Goal: Task Accomplishment & Management: Complete application form

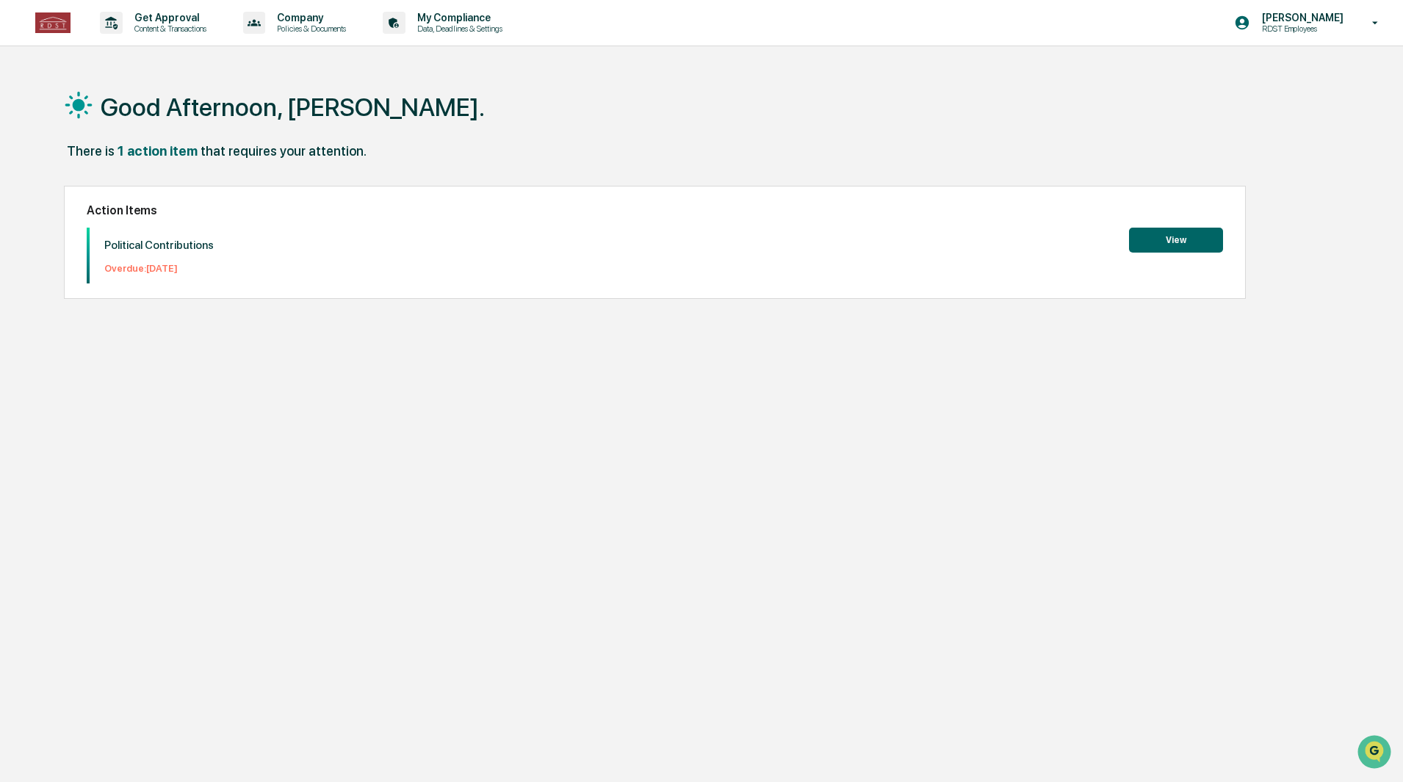
click at [1189, 245] on button "View" at bounding box center [1176, 240] width 94 height 25
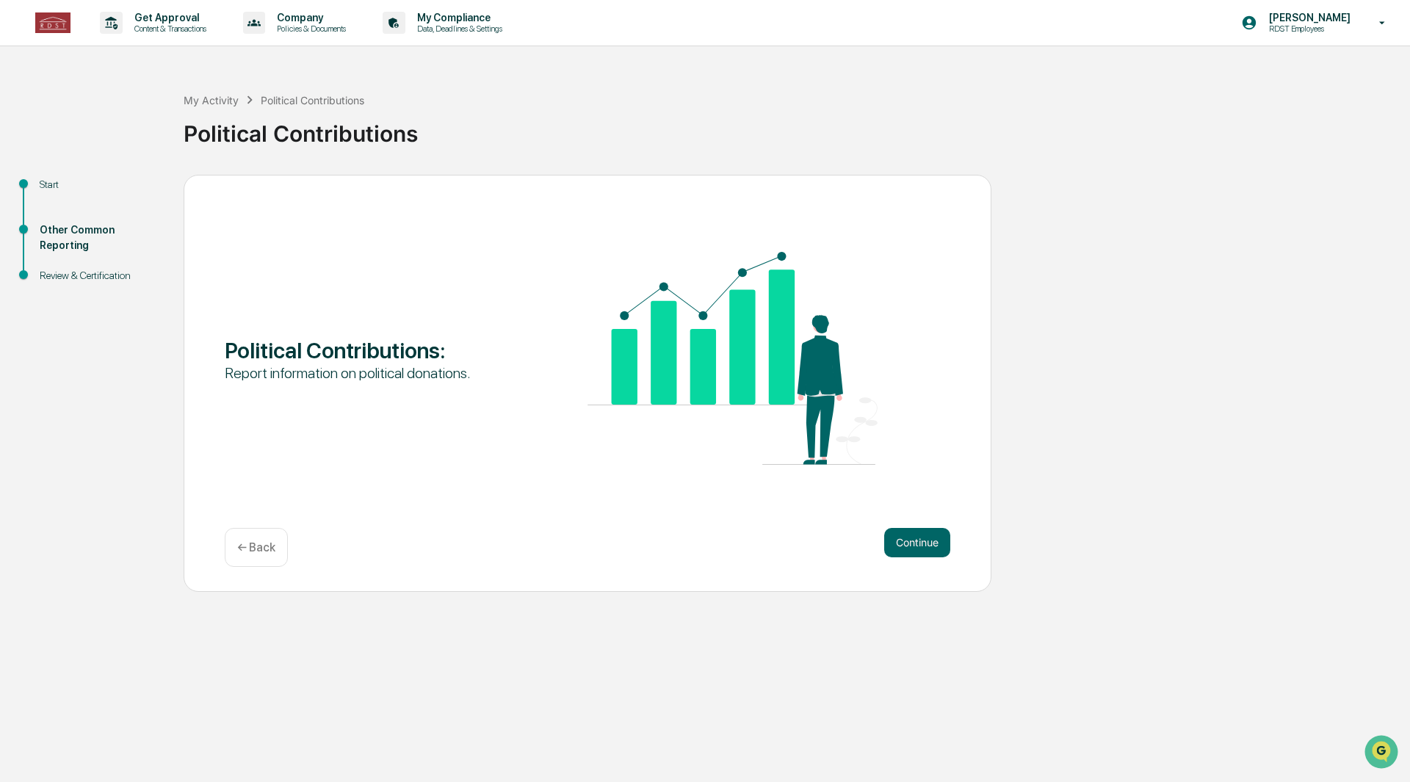
click at [946, 538] on button "Continue" at bounding box center [917, 542] width 66 height 29
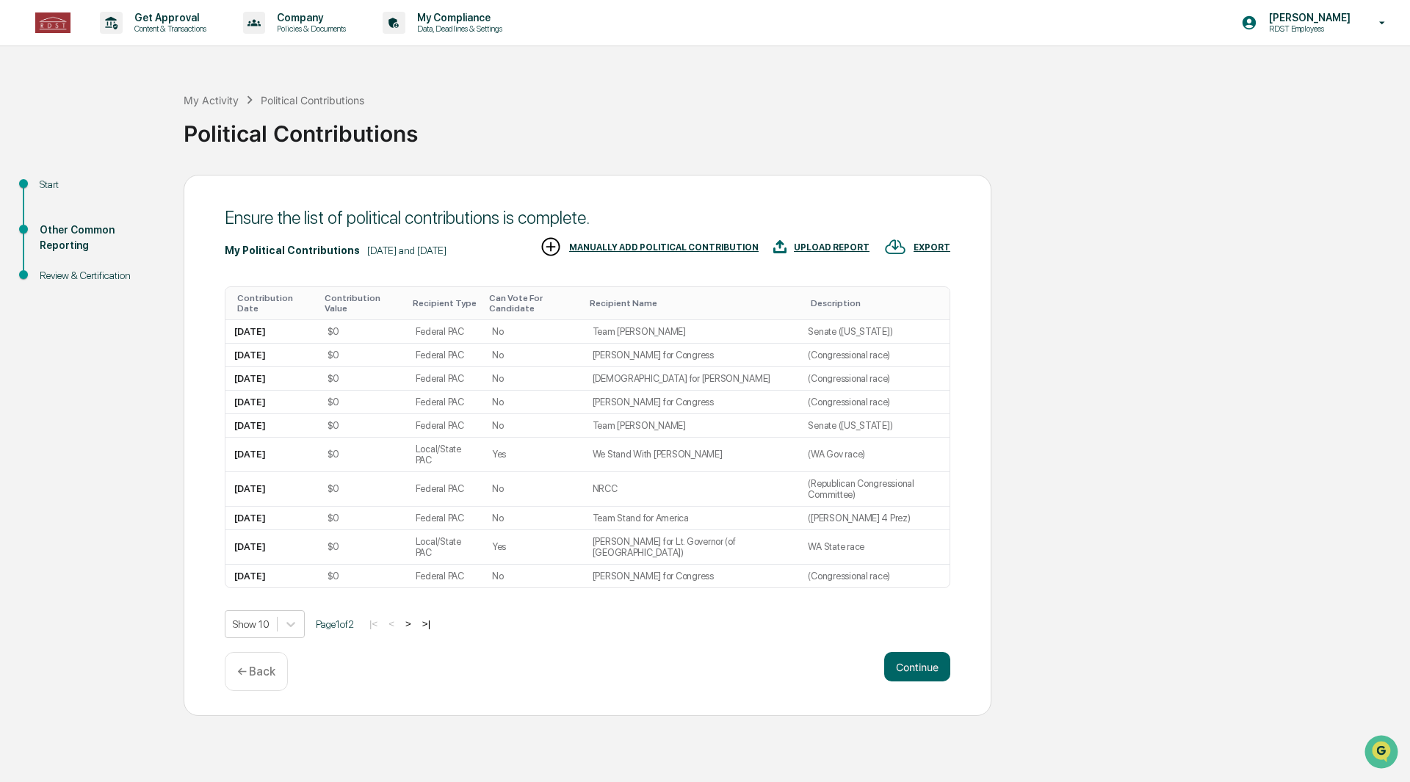
drag, startPoint x: 523, startPoint y: 350, endPoint x: 462, endPoint y: 323, distance: 66.7
click at [462, 326] on div "Federal PAC" at bounding box center [440, 331] width 48 height 11
click at [662, 245] on div "MANUALLY ADD POLITICAL CONTRIBUTION" at bounding box center [663, 247] width 189 height 10
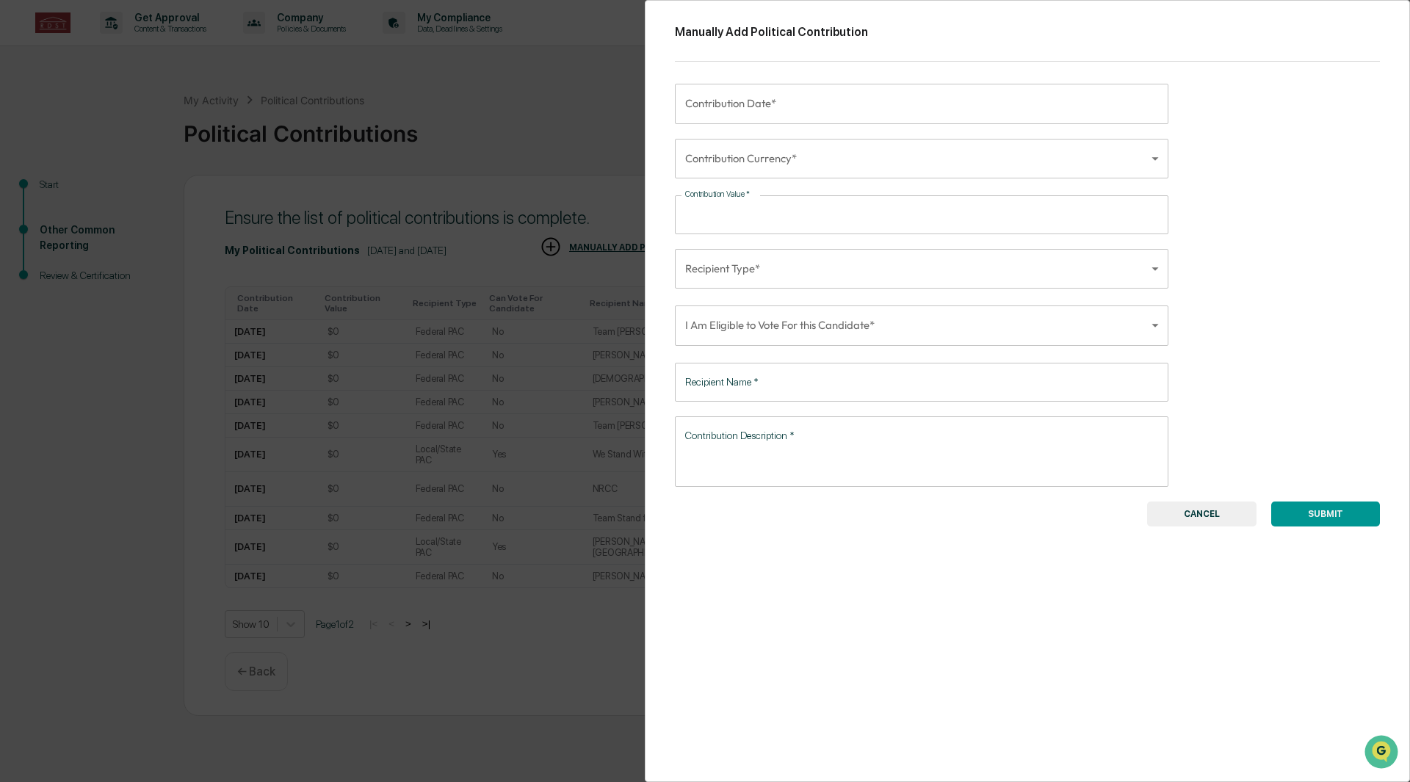
click at [1227, 509] on button "CANCEL" at bounding box center [1201, 514] width 109 height 25
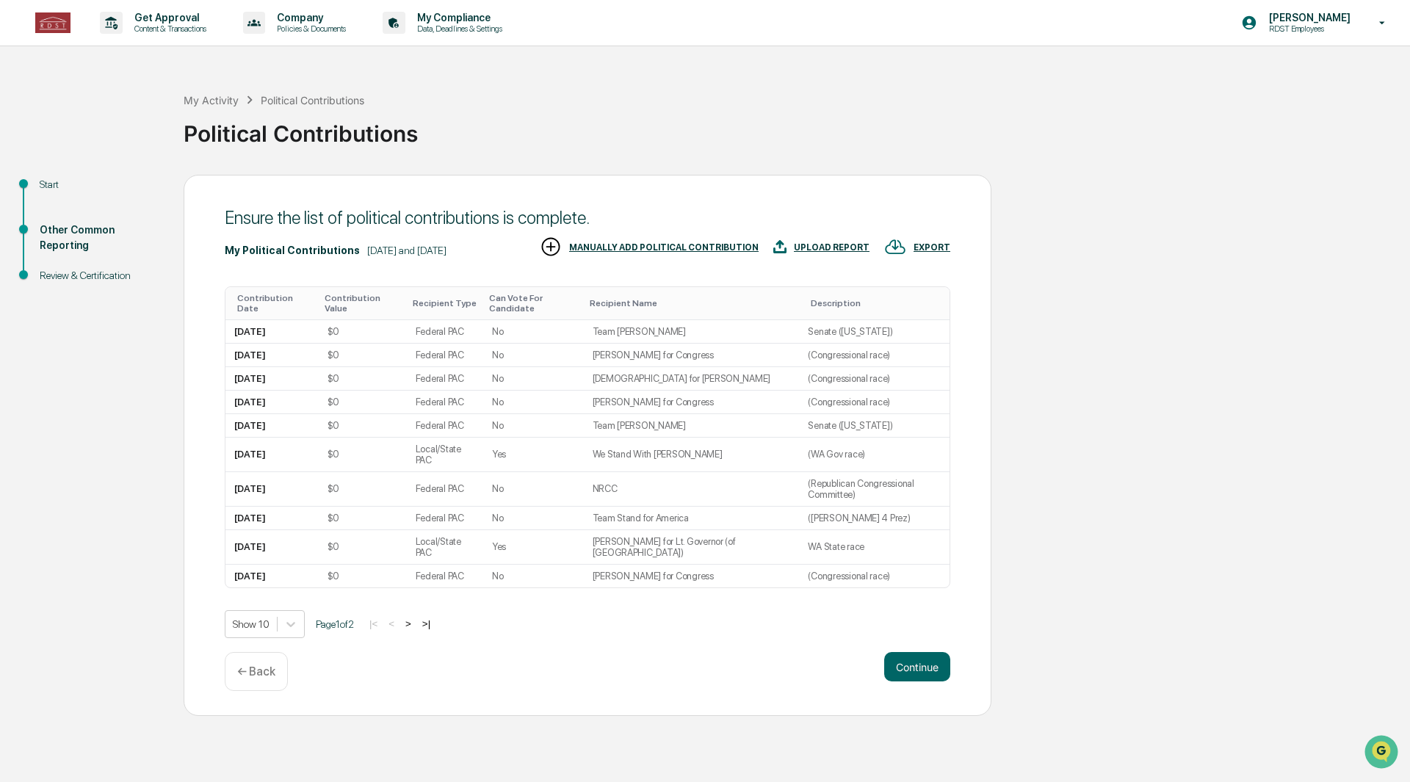
click at [352, 350] on div "$0" at bounding box center [363, 355] width 70 height 11
drag, startPoint x: 350, startPoint y: 348, endPoint x: 328, endPoint y: 348, distance: 22.0
click at [328, 348] on td "$0" at bounding box center [363, 355] width 88 height 23
click at [304, 351] on td "[DATE]" at bounding box center [271, 355] width 93 height 23
click at [331, 350] on div "$0" at bounding box center [334, 355] width 12 height 11
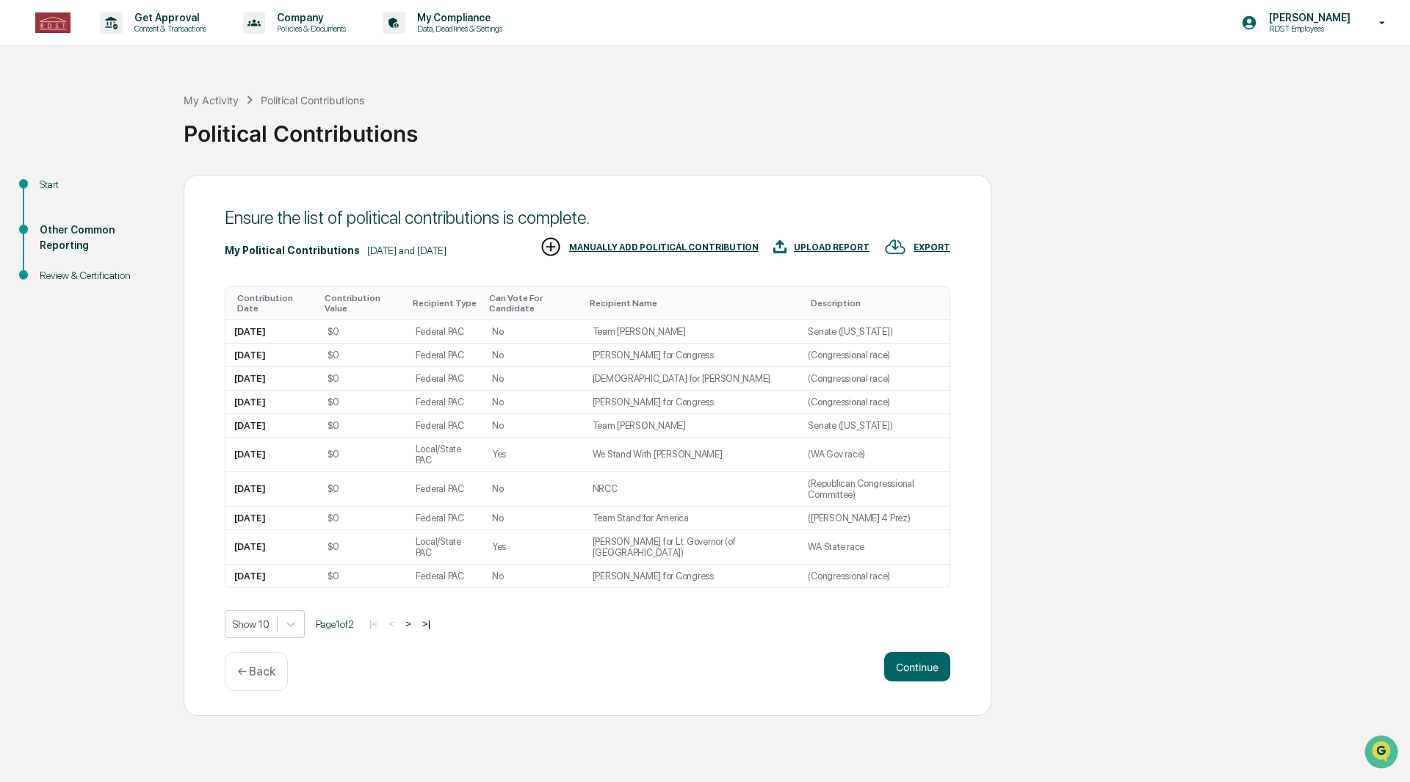
drag, startPoint x: 331, startPoint y: 344, endPoint x: 323, endPoint y: 346, distance: 8.2
click at [331, 350] on div "$0" at bounding box center [334, 355] width 12 height 11
click at [297, 345] on td "[DATE]" at bounding box center [271, 355] width 93 height 23
click at [844, 251] on div "UPLOAD REPORT" at bounding box center [832, 247] width 76 height 10
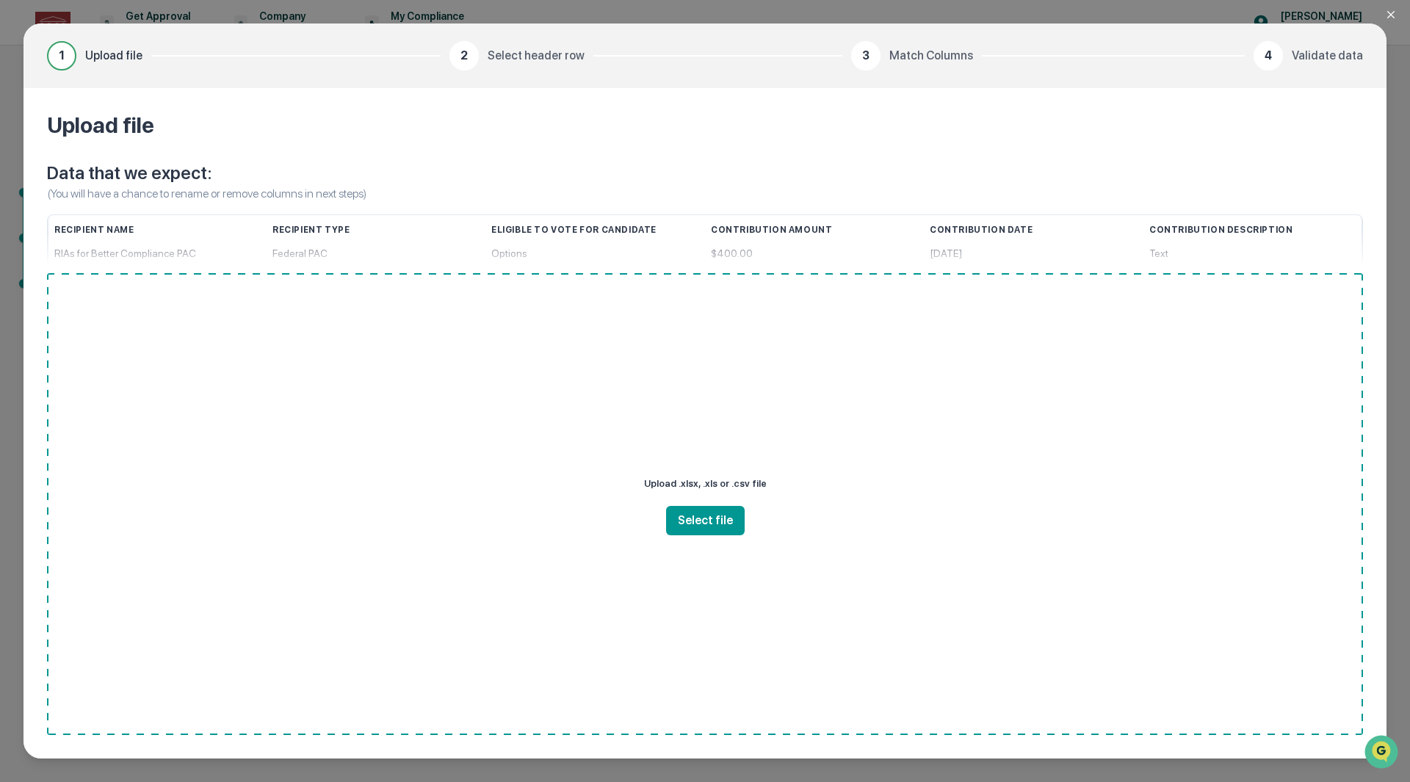
click at [708, 523] on button "Select file" at bounding box center [705, 520] width 79 height 29
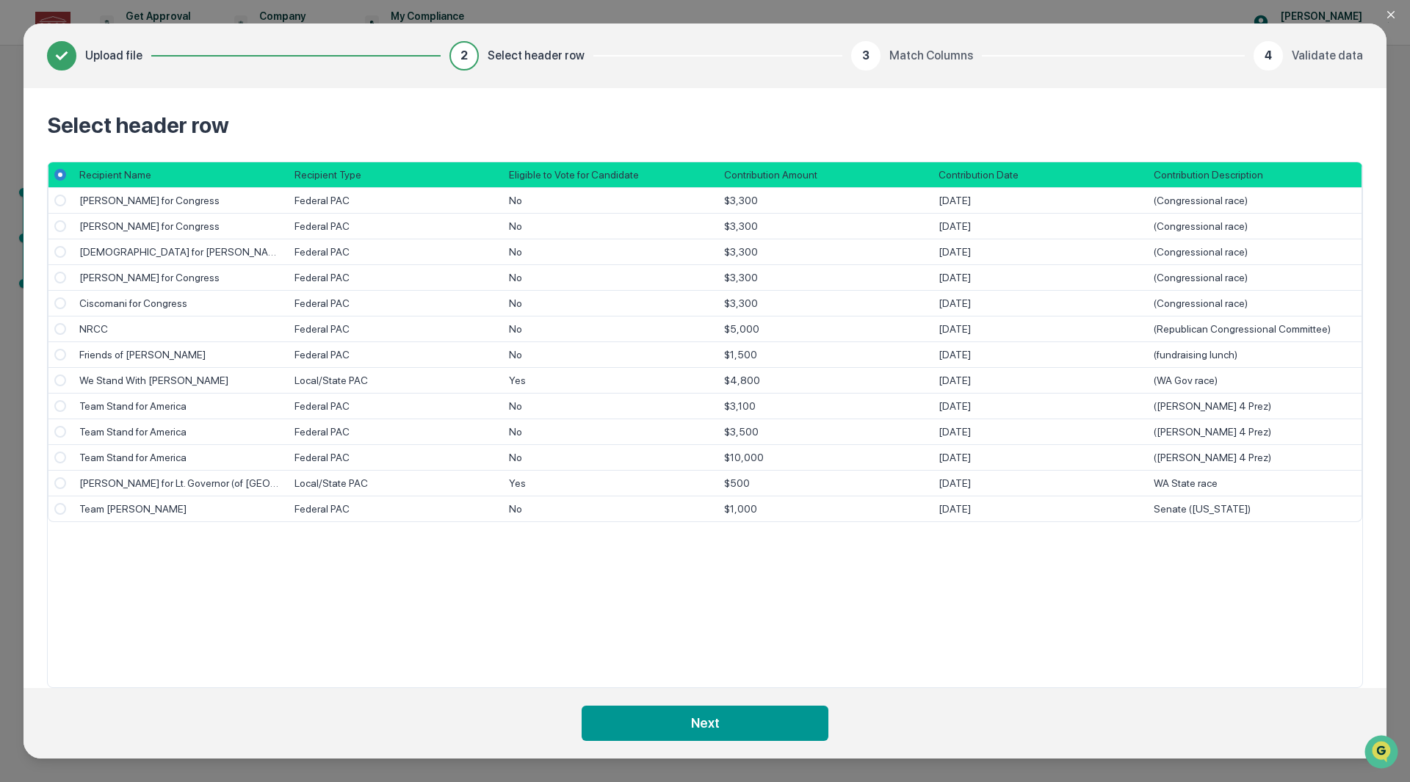
click at [712, 721] on button "Next" at bounding box center [705, 723] width 247 height 35
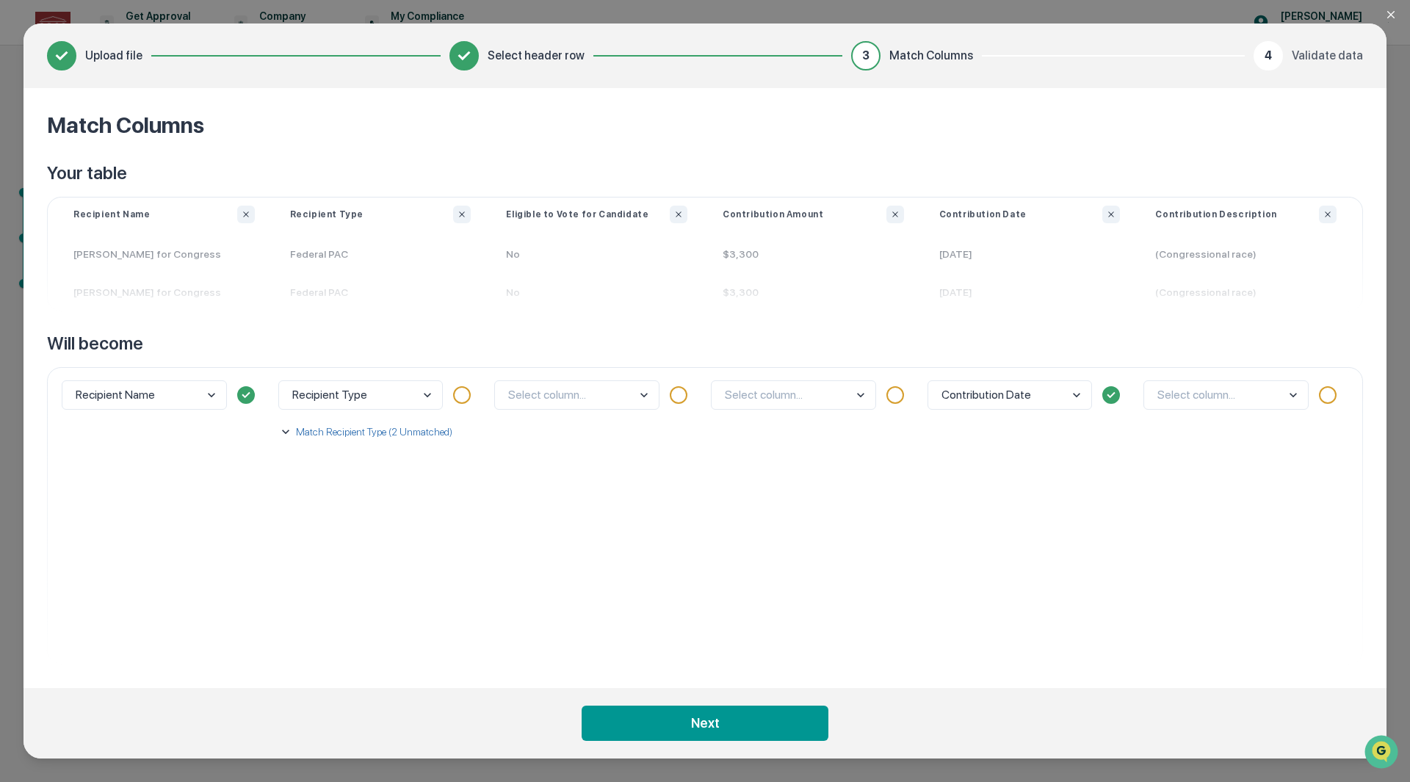
click at [411, 381] on body "Get Approval Content & Transactions Company Policies & Documents My Compliance …" at bounding box center [705, 391] width 1410 height 782
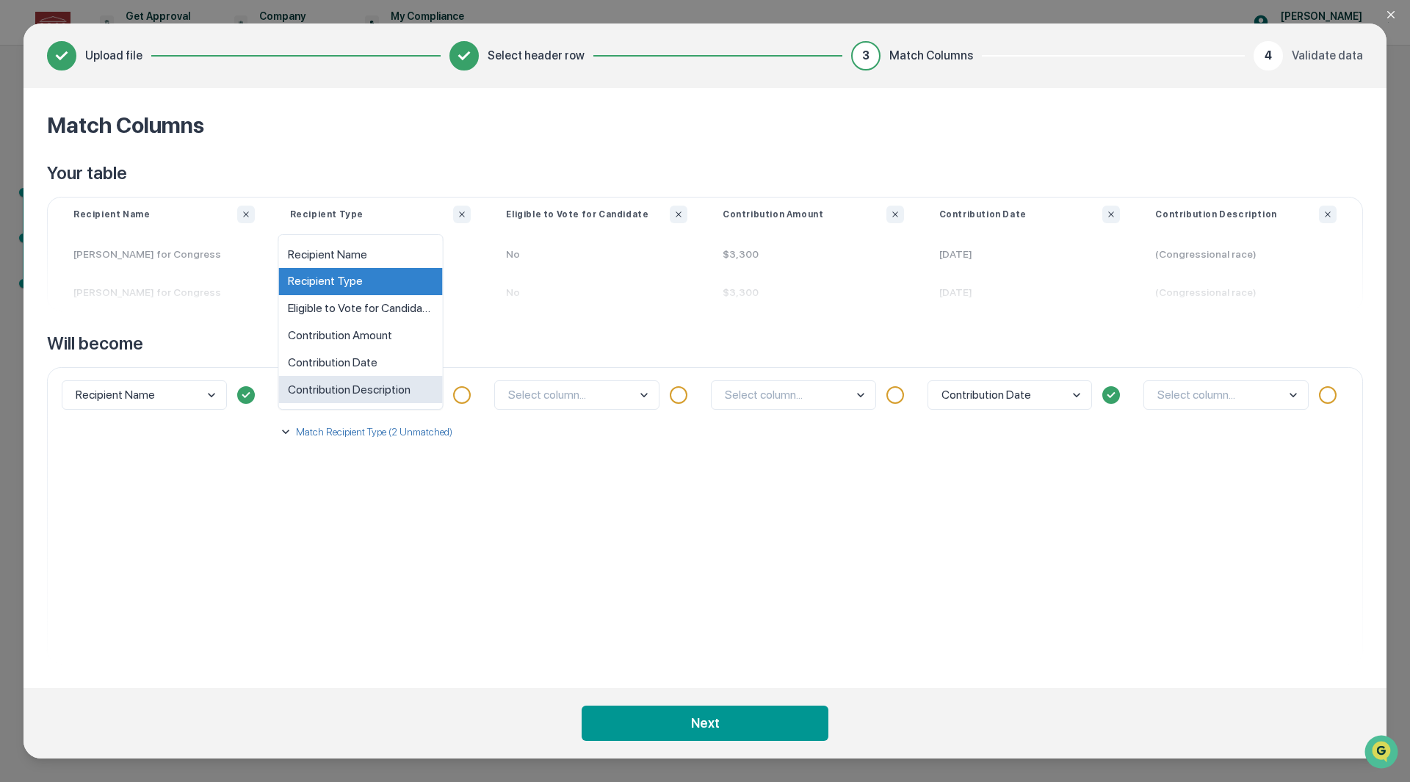
click at [414, 395] on div "Contribution Description" at bounding box center [361, 389] width 164 height 27
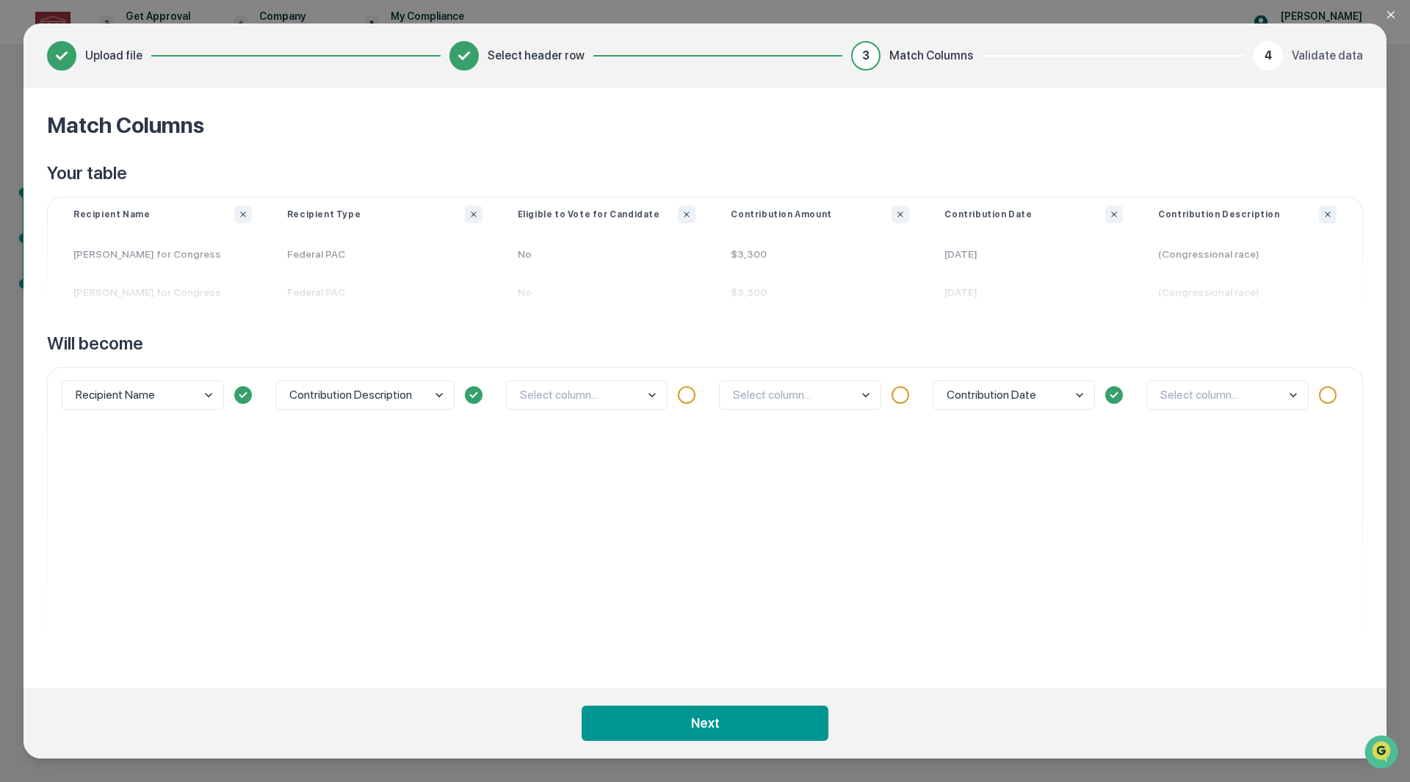
click at [643, 391] on body "Get Approval Content & Transactions Company Policies & Documents My Compliance …" at bounding box center [705, 391] width 1410 height 782
drag, startPoint x: 305, startPoint y: 577, endPoint x: 364, endPoint y: 475, distance: 118.1
click at [306, 576] on div "Contribution Description" at bounding box center [385, 515] width 231 height 297
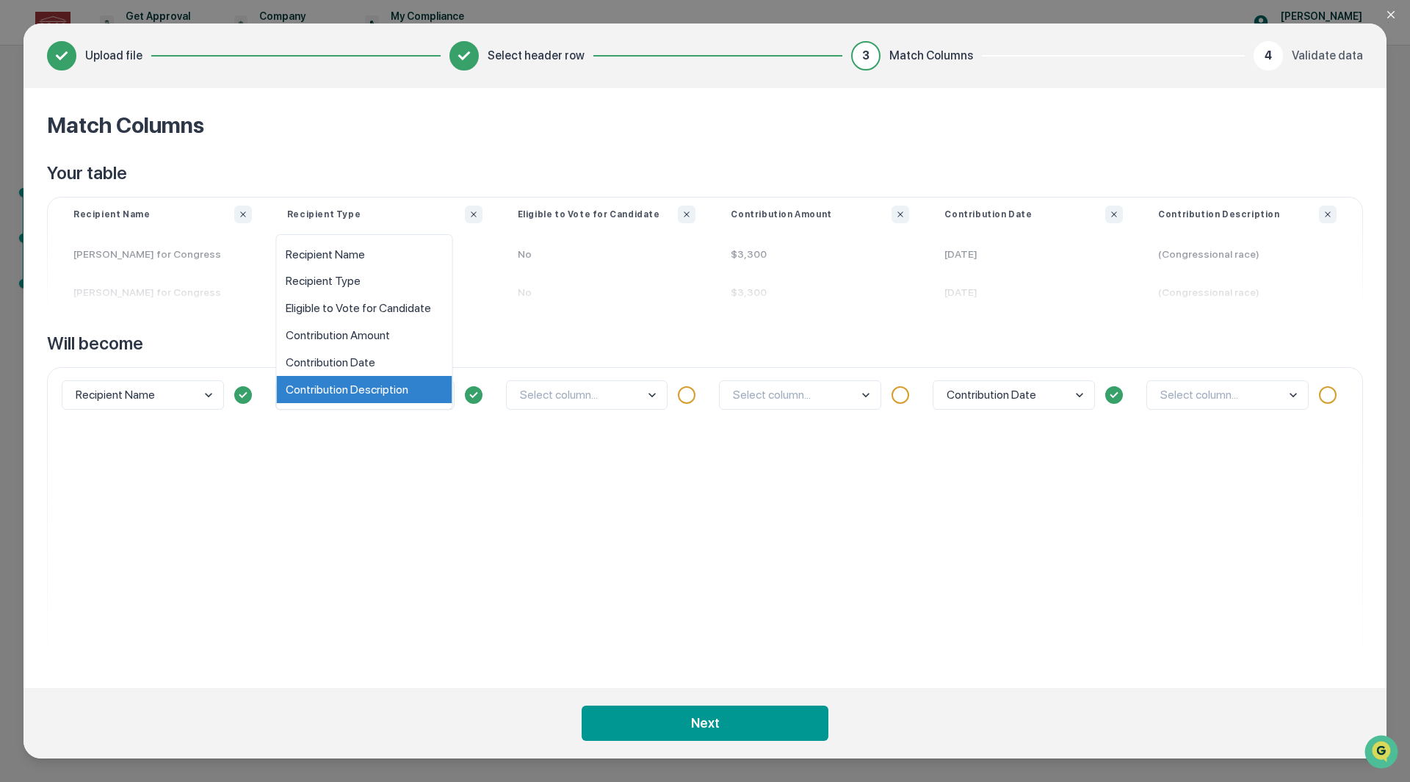
click at [438, 395] on body "Get Approval Content & Transactions Company Policies & Documents My Compliance …" at bounding box center [705, 391] width 1410 height 782
click at [344, 286] on div "Recipient Type" at bounding box center [365, 281] width 176 height 27
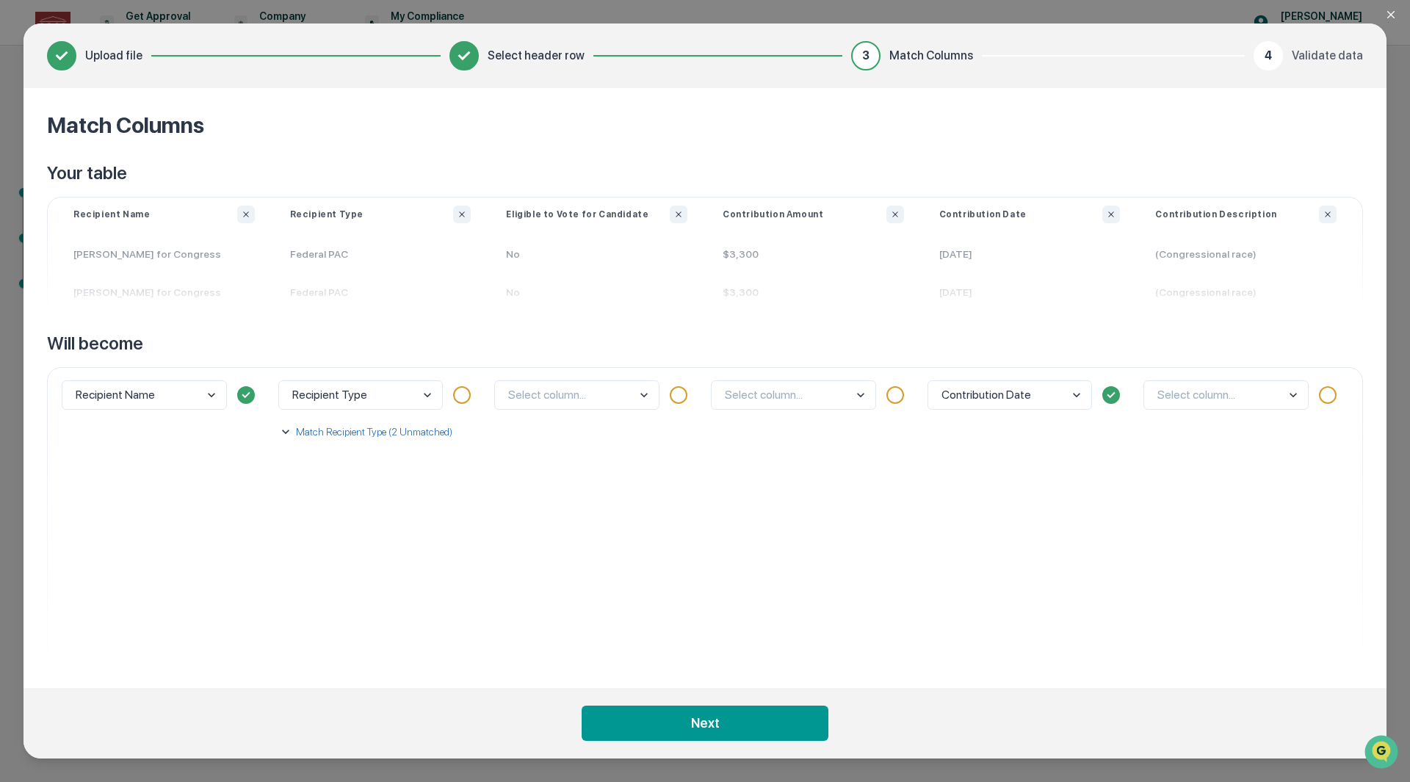
click at [371, 436] on p "Match Recipient Type (2 Unmatched)" at bounding box center [372, 431] width 159 height 15
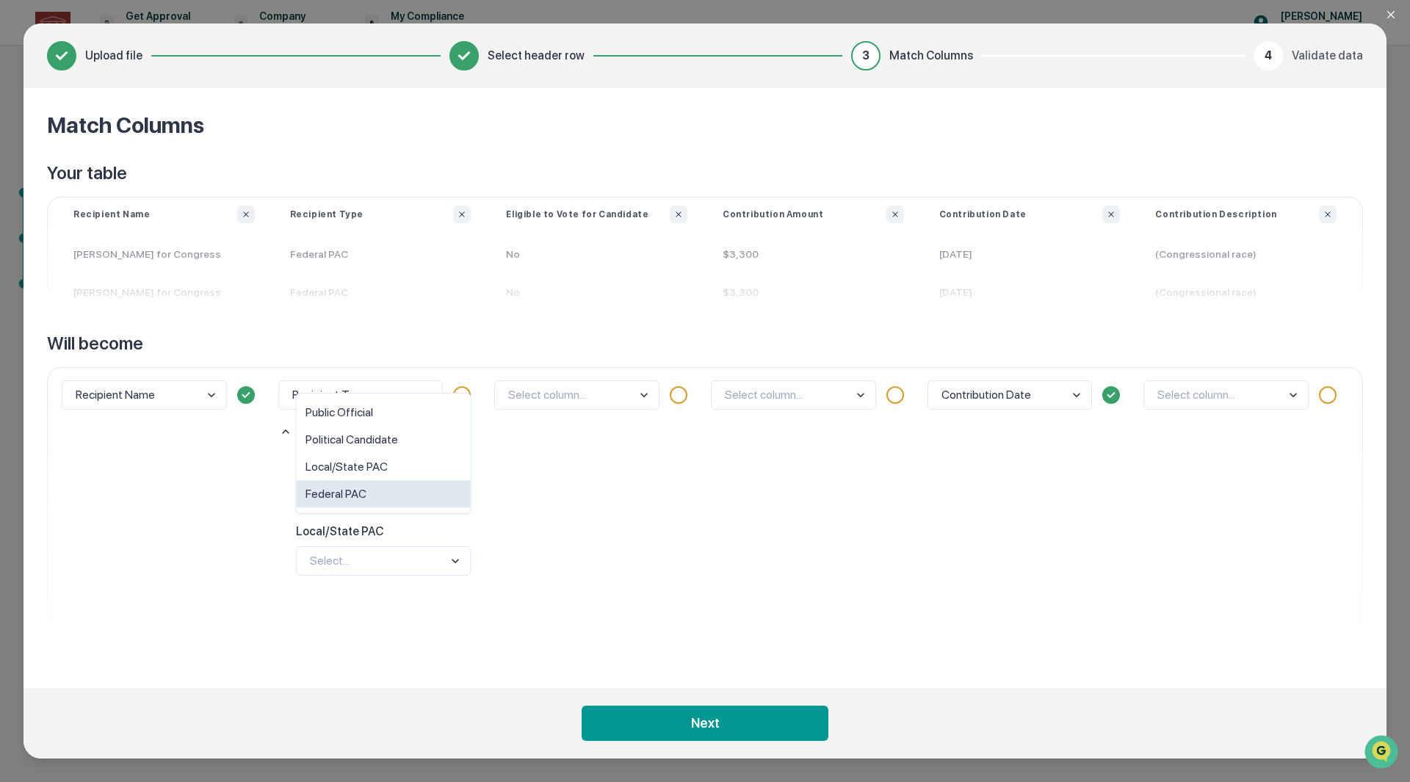
click at [398, 496] on body "Get Approval Content & Transactions Company Policies & Documents My Compliance …" at bounding box center [705, 391] width 1410 height 782
click at [398, 496] on div "Federal PAC" at bounding box center [384, 493] width 174 height 27
click at [410, 566] on body "Get Approval Content & Transactions Company Policies & Documents My Compliance …" at bounding box center [705, 391] width 1410 height 782
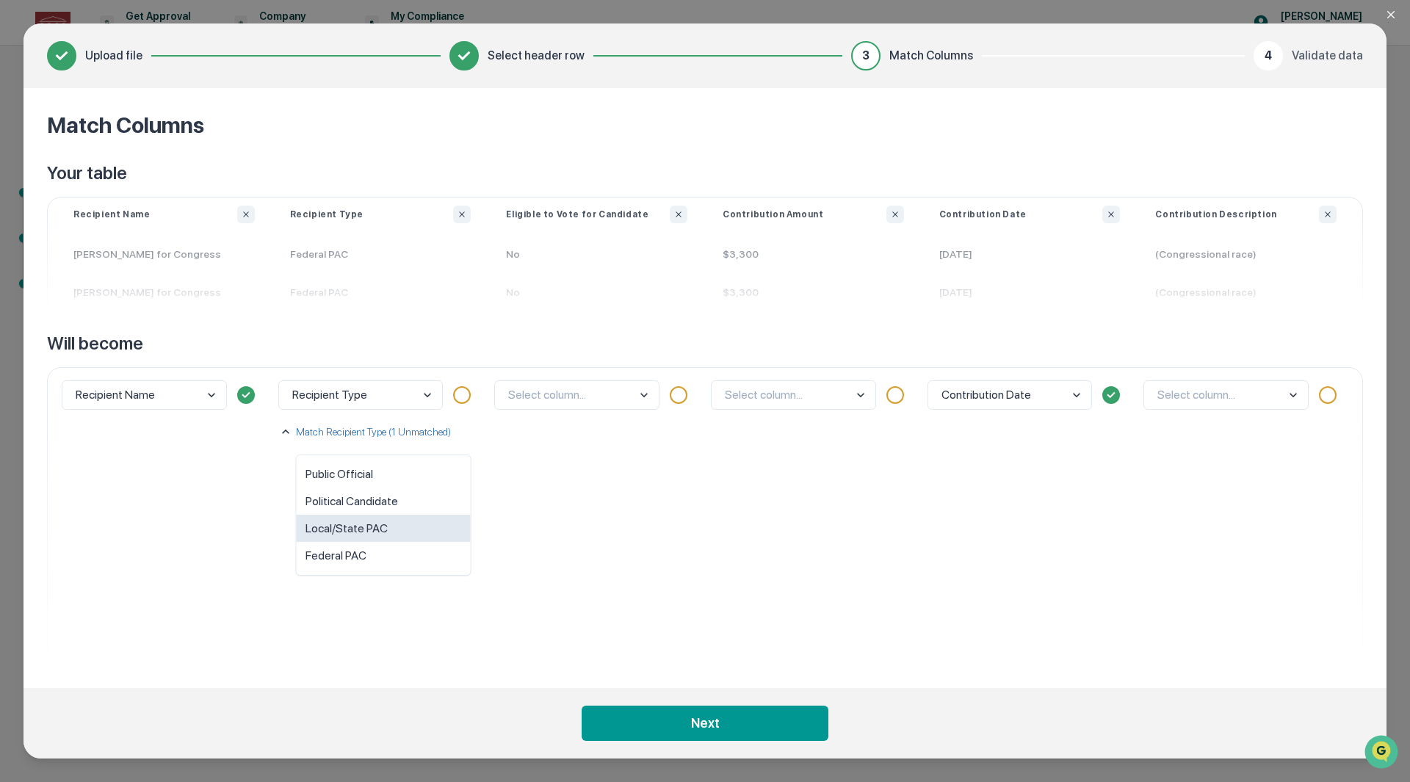
click at [415, 524] on div "Local/State PAC" at bounding box center [384, 528] width 174 height 27
click at [643, 391] on body "Get Approval Content & Transactions Company Policies & Documents My Compliance …" at bounding box center [705, 391] width 1410 height 782
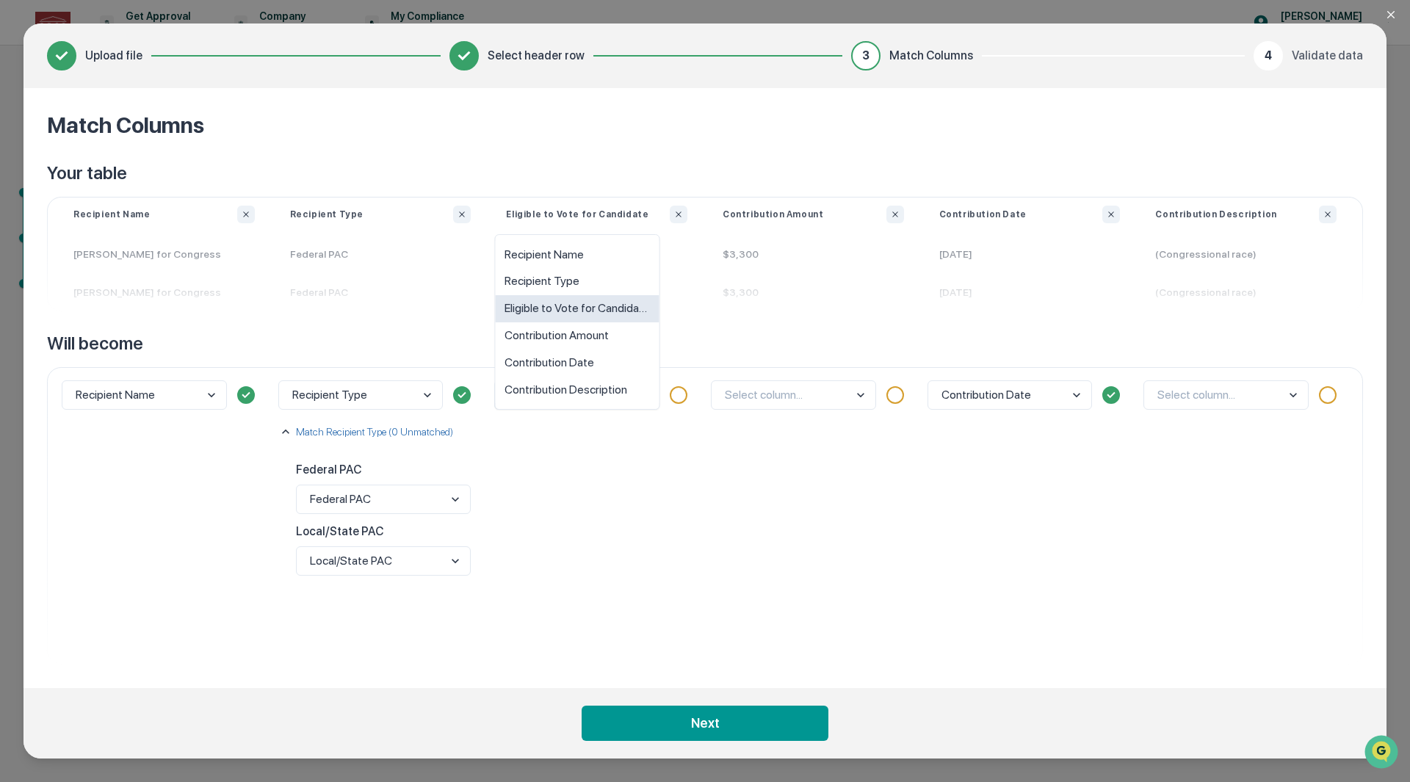
click at [633, 313] on div "Eligible to Vote for Candidate" at bounding box center [578, 308] width 164 height 27
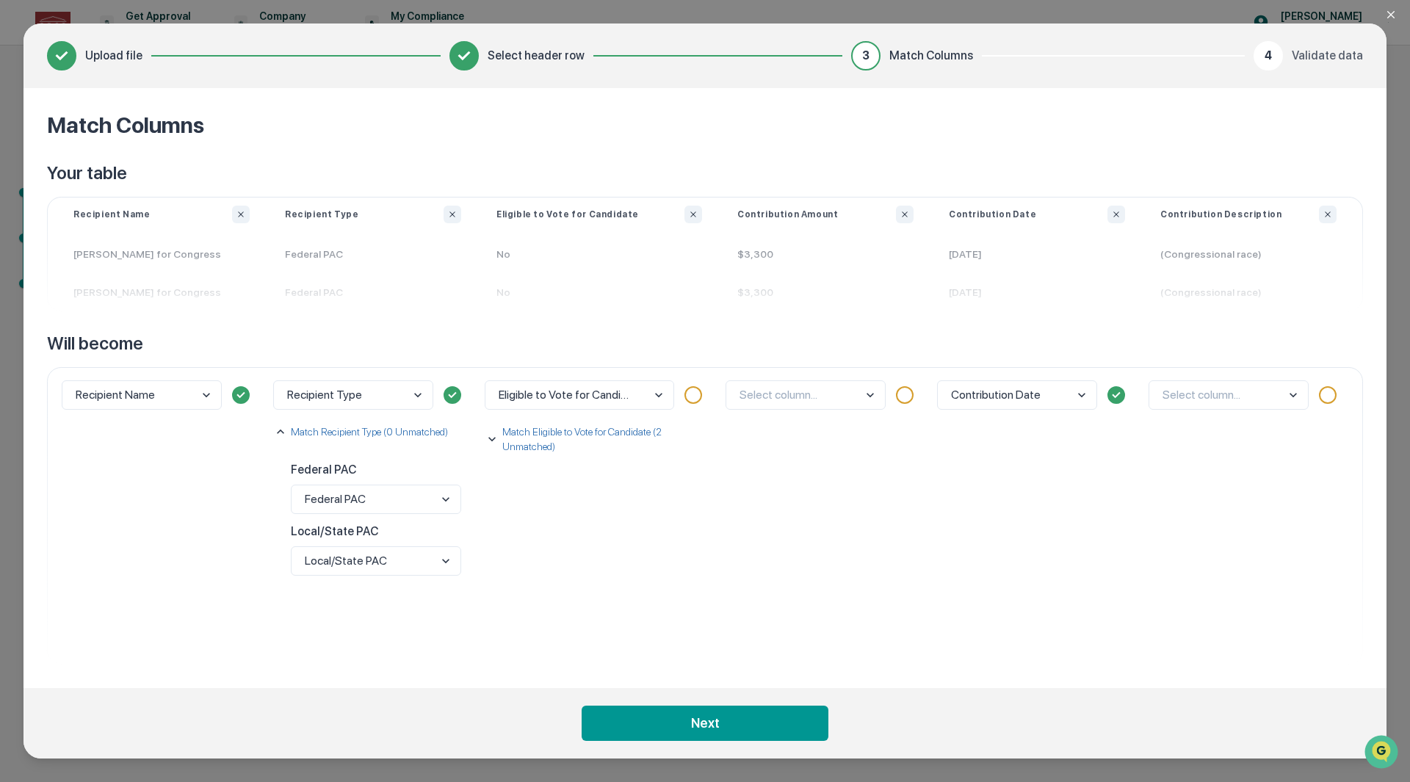
click at [568, 433] on p "Match Eligible to Vote for Candidate (2 Unmatched)" at bounding box center [604, 438] width 211 height 29
click at [637, 514] on body "Get Approval Content & Transactions Company Policies & Documents My Compliance …" at bounding box center [705, 391] width 1410 height 782
click at [637, 514] on div "No" at bounding box center [602, 508] width 198 height 27
click at [641, 587] on body "Get Approval Content & Transactions Company Policies & Documents My Compliance …" at bounding box center [705, 391] width 1410 height 782
click at [630, 548] on div "Yes" at bounding box center [602, 542] width 198 height 27
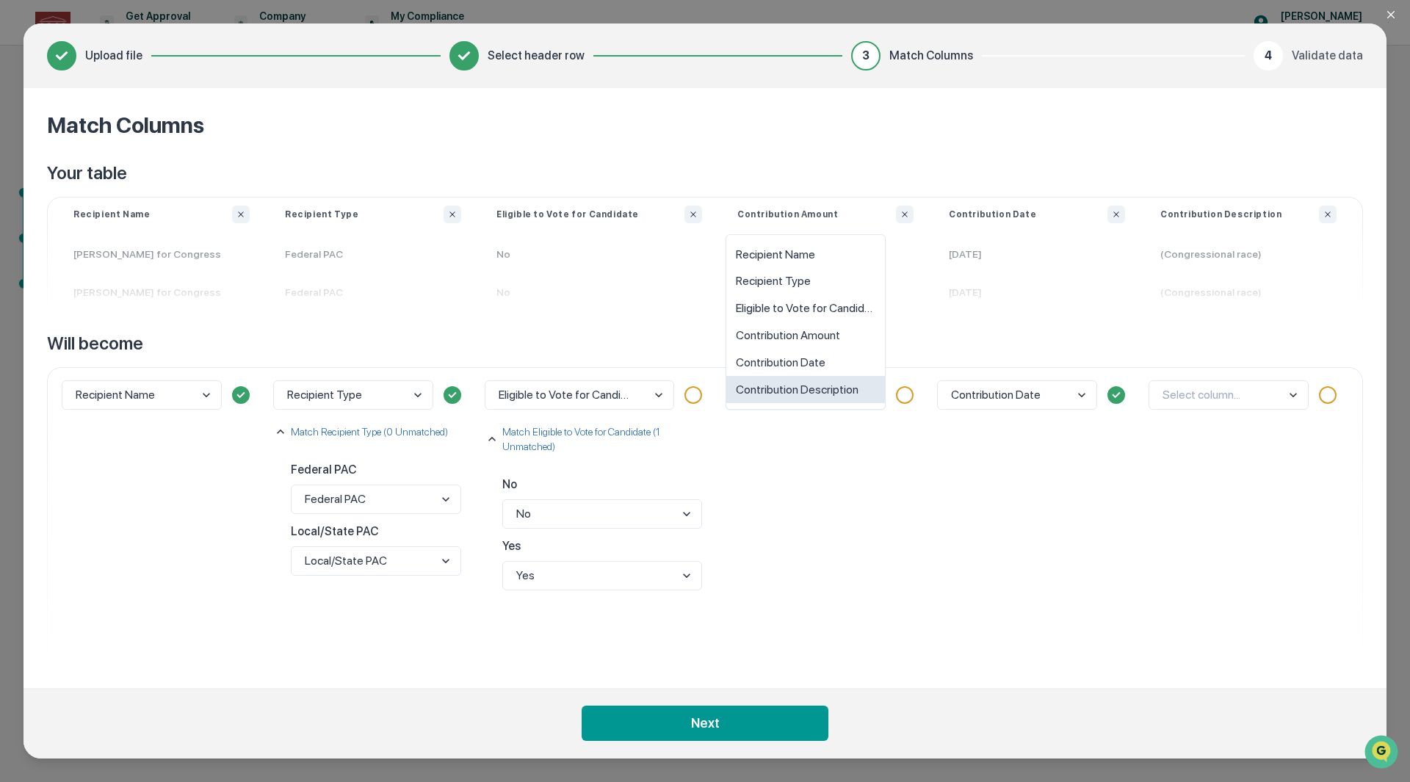
click at [866, 399] on body "Get Approval Content & Transactions Company Policies & Documents My Compliance …" at bounding box center [705, 391] width 1410 height 782
click at [905, 391] on div at bounding box center [905, 395] width 18 height 18
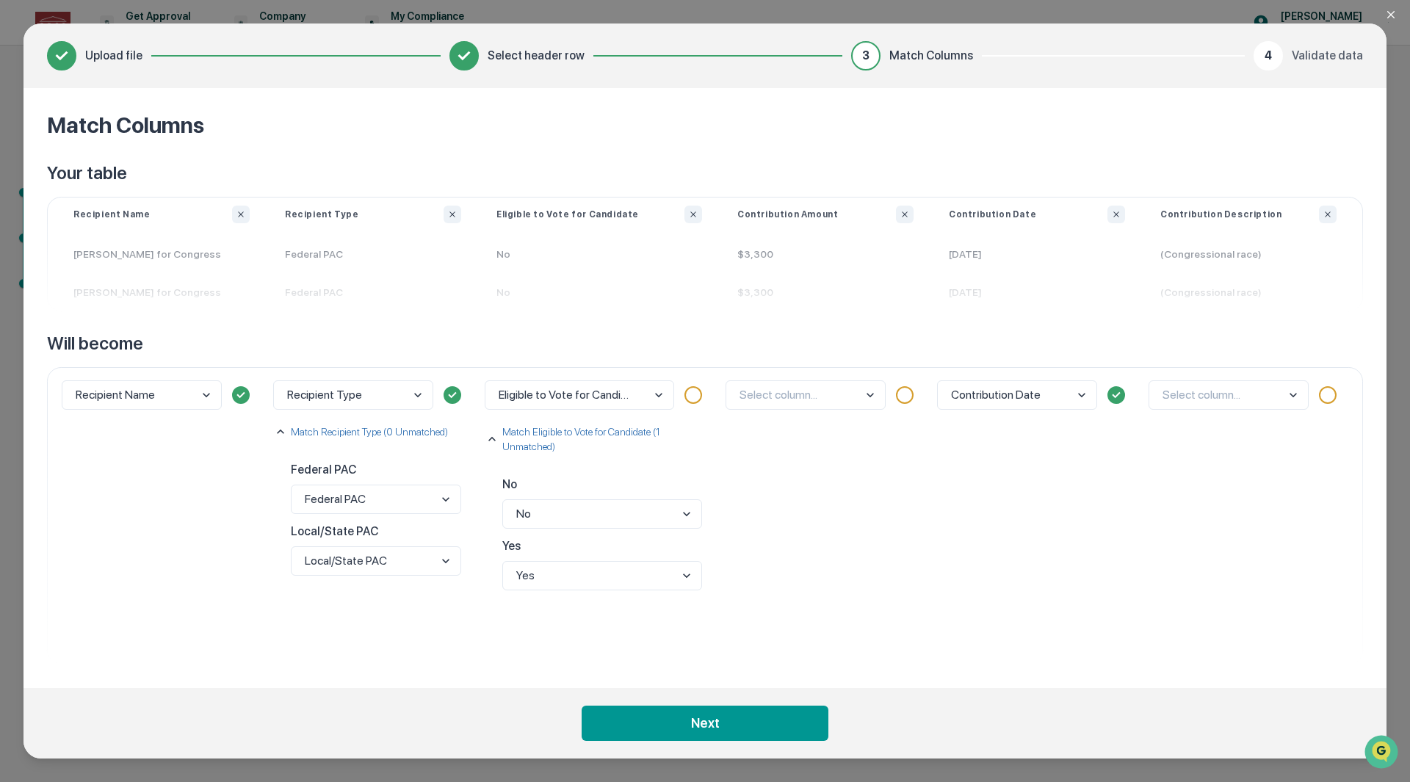
click at [900, 398] on div at bounding box center [905, 395] width 18 height 18
click at [828, 402] on body "Get Approval Content & Transactions Company Policies & Documents My Compliance …" at bounding box center [705, 391] width 1410 height 782
click at [826, 336] on div "Contribution Amount" at bounding box center [805, 335] width 159 height 27
click at [1292, 399] on body "Get Approval Content & Transactions Company Policies & Documents My Compliance …" at bounding box center [705, 391] width 1410 height 782
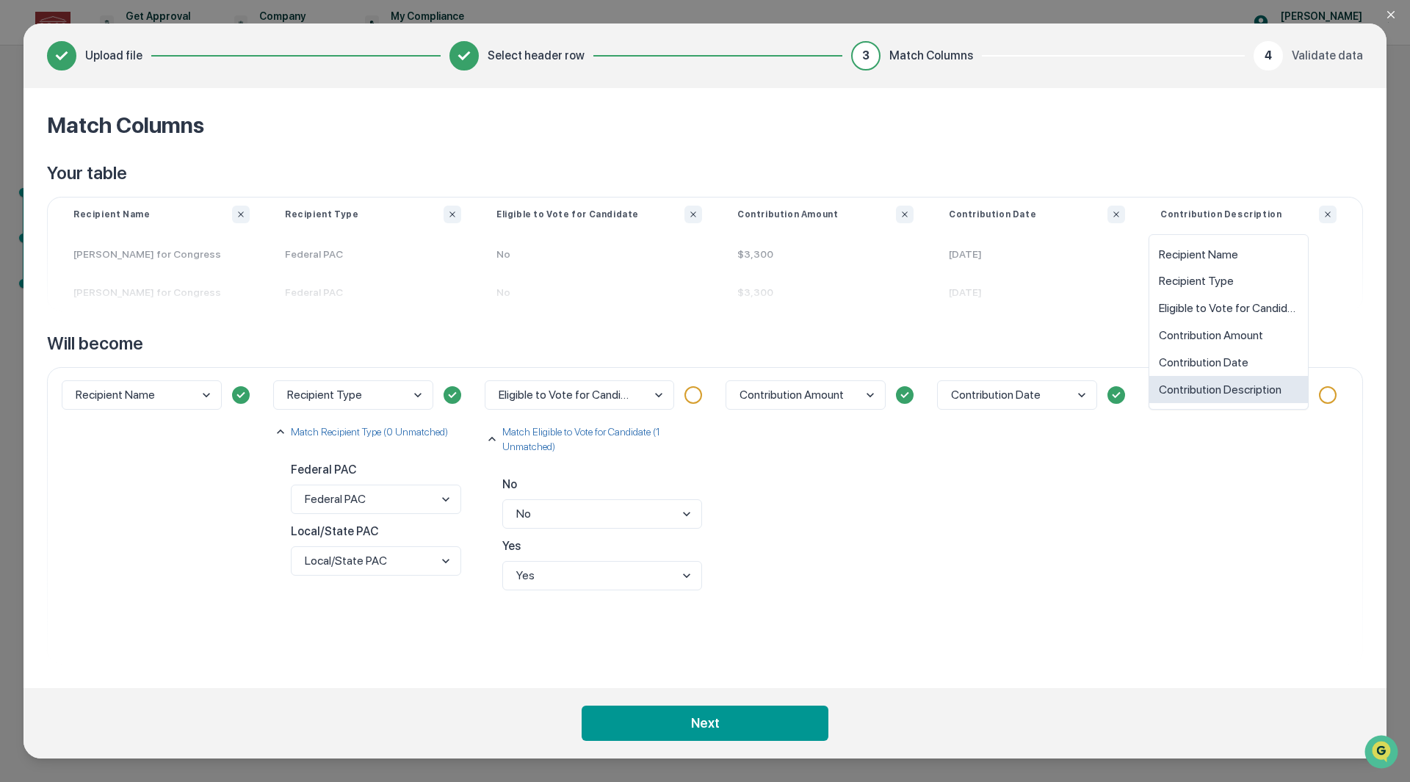
click at [1281, 394] on div "Contribution Description" at bounding box center [1228, 389] width 159 height 27
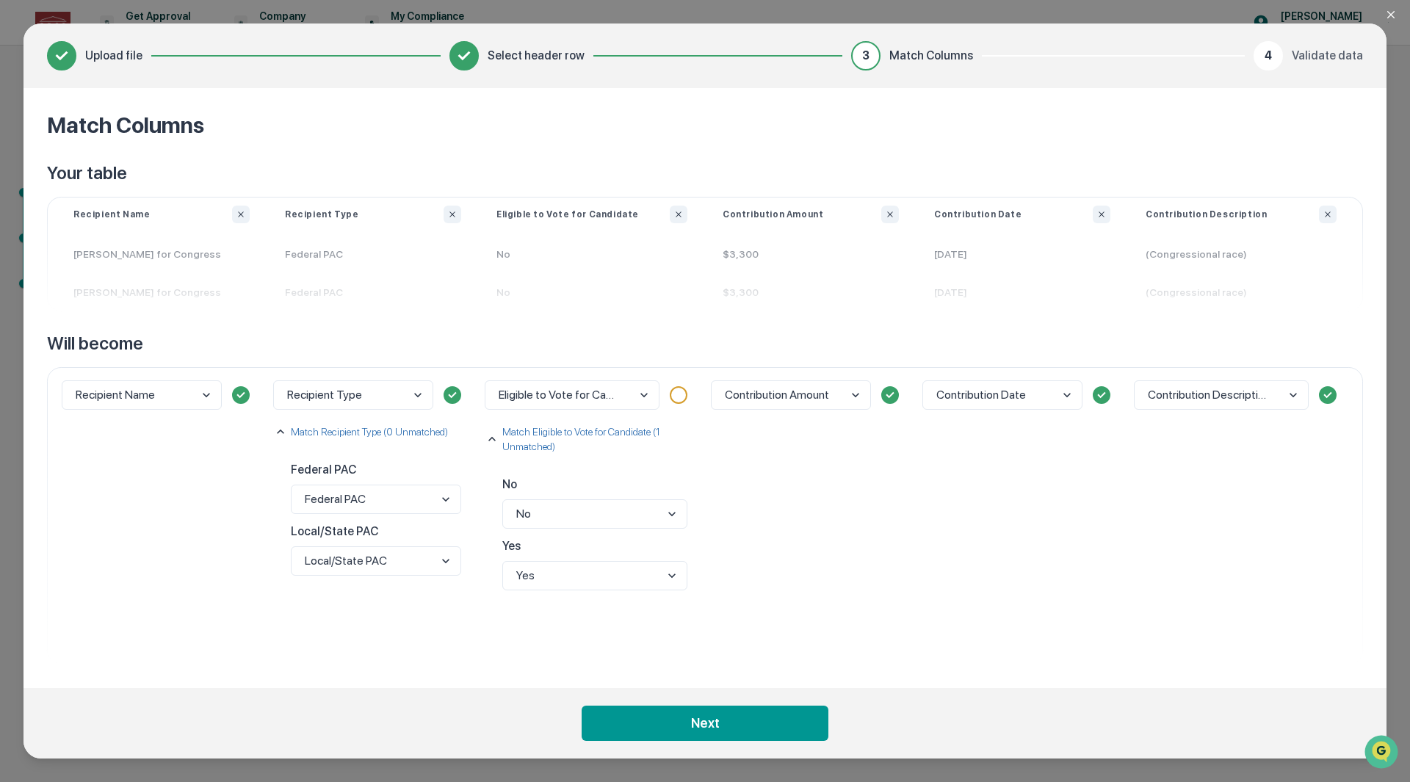
click at [677, 393] on div at bounding box center [679, 395] width 18 height 18
click at [554, 435] on p "Match Eligible to Vote for Candidate (1 Unmatched)" at bounding box center [597, 438] width 197 height 29
click at [687, 397] on div at bounding box center [679, 395] width 18 height 18
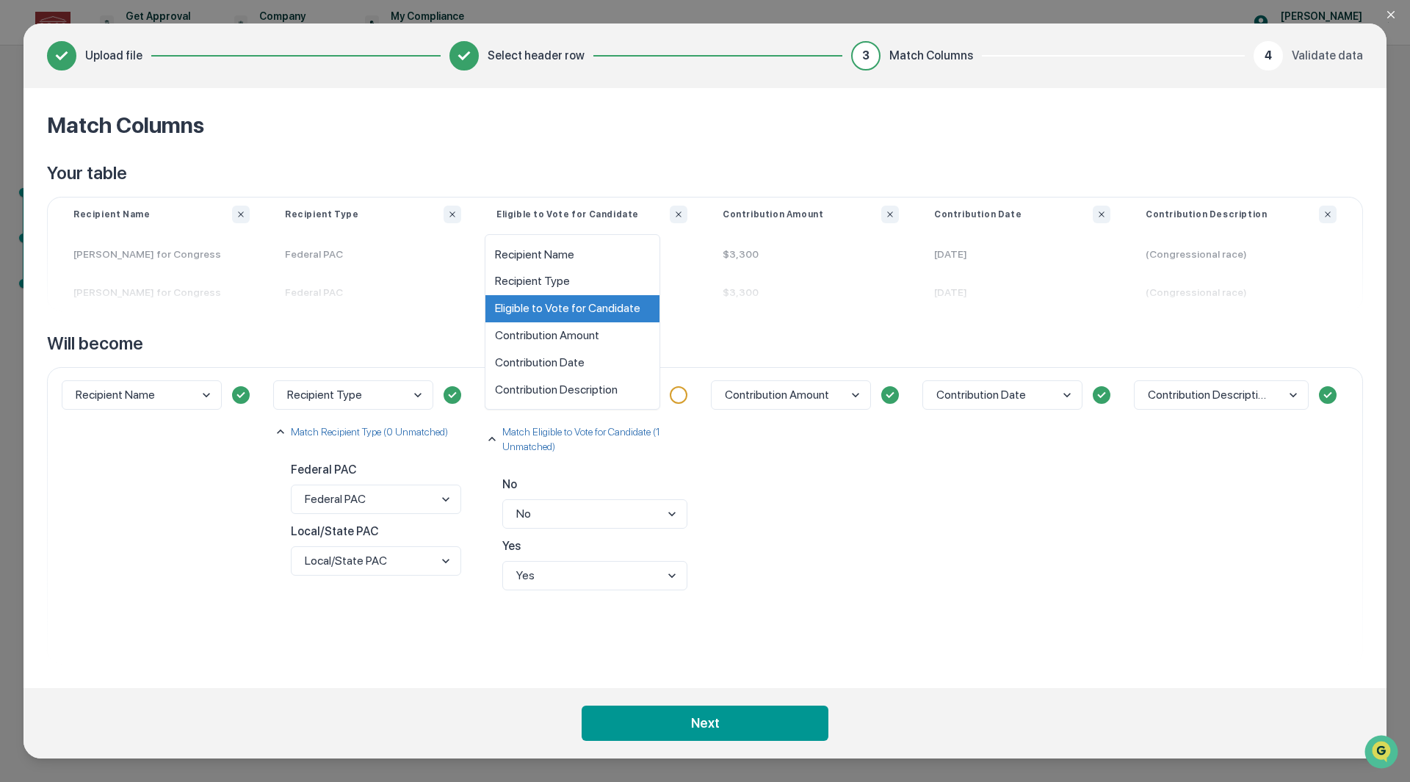
click at [646, 393] on body "Get Approval Content & Transactions Company Policies & Documents My Compliance …" at bounding box center [705, 391] width 1410 height 782
click at [620, 304] on div "Eligible to Vote for Candidate" at bounding box center [572, 308] width 174 height 27
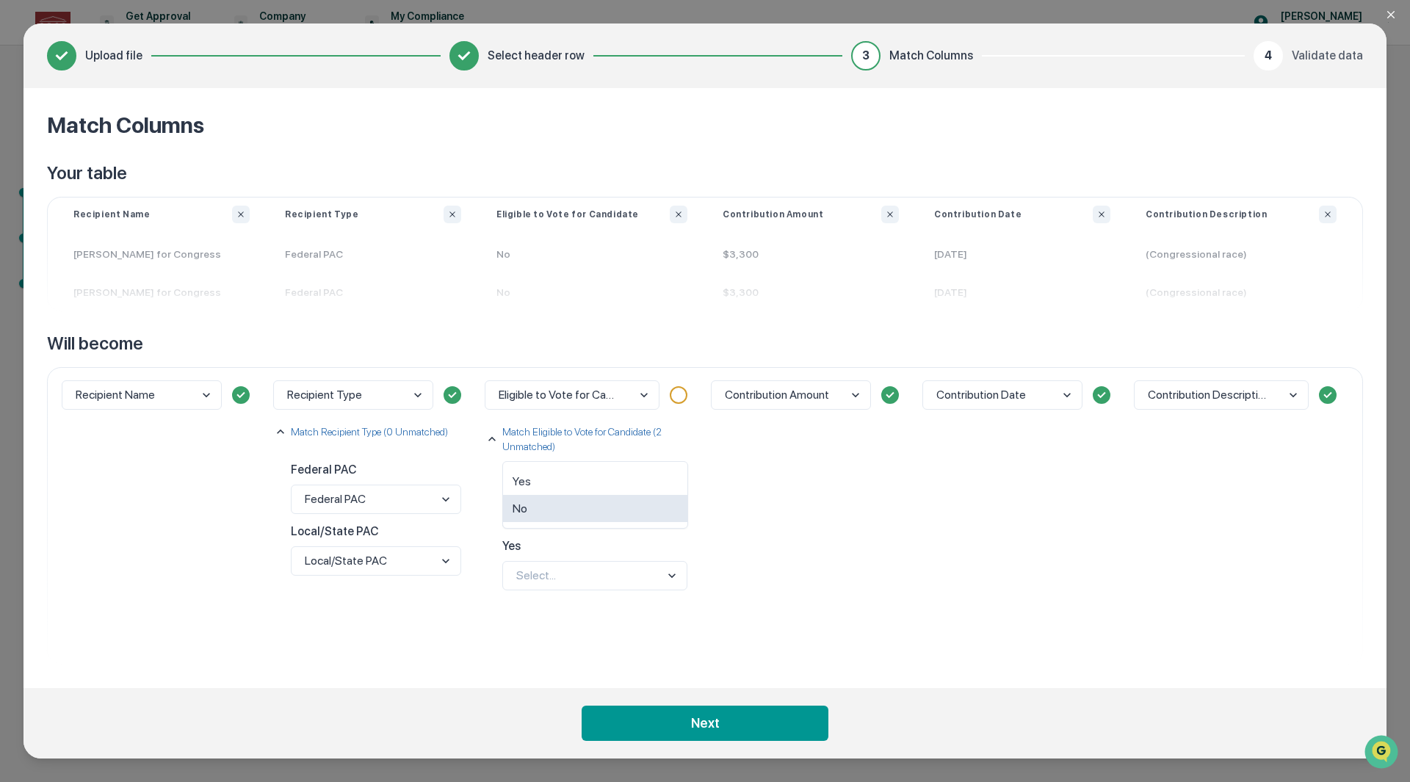
click at [629, 513] on body "Get Approval Content & Transactions Company Policies & Documents My Compliance …" at bounding box center [705, 391] width 1410 height 782
click at [633, 507] on div "No" at bounding box center [595, 508] width 184 height 27
click at [623, 575] on body "Get Approval Content & Transactions Company Policies & Documents My Compliance …" at bounding box center [705, 391] width 1410 height 782
click at [620, 551] on div "Yes" at bounding box center [595, 542] width 184 height 27
click at [832, 460] on div "Contribution Amount" at bounding box center [810, 515] width 211 height 297
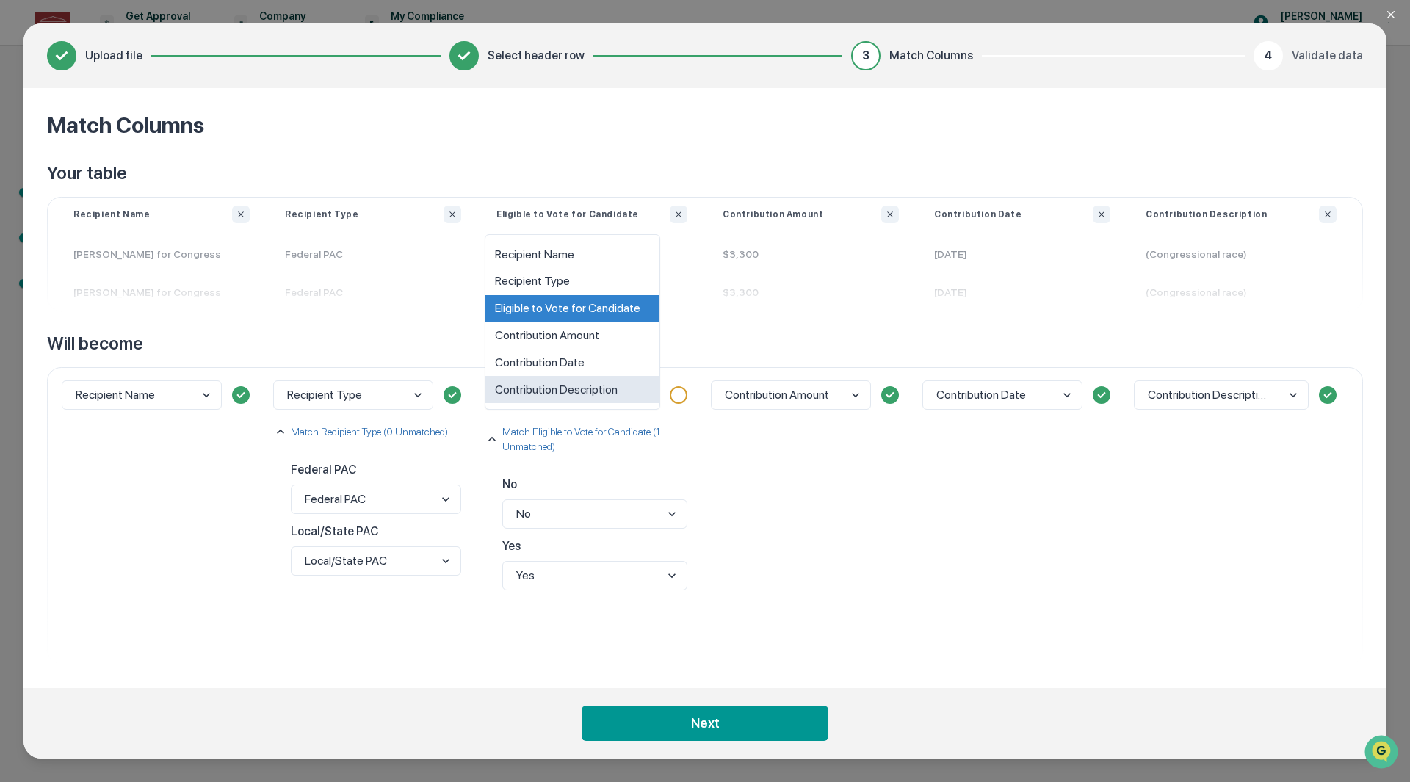
click at [631, 395] on body "Get Approval Content & Transactions Company Policies & Documents My Compliance …" at bounding box center [705, 391] width 1410 height 782
click at [591, 307] on div "Eligible to Vote for Candidate" at bounding box center [572, 308] width 174 height 27
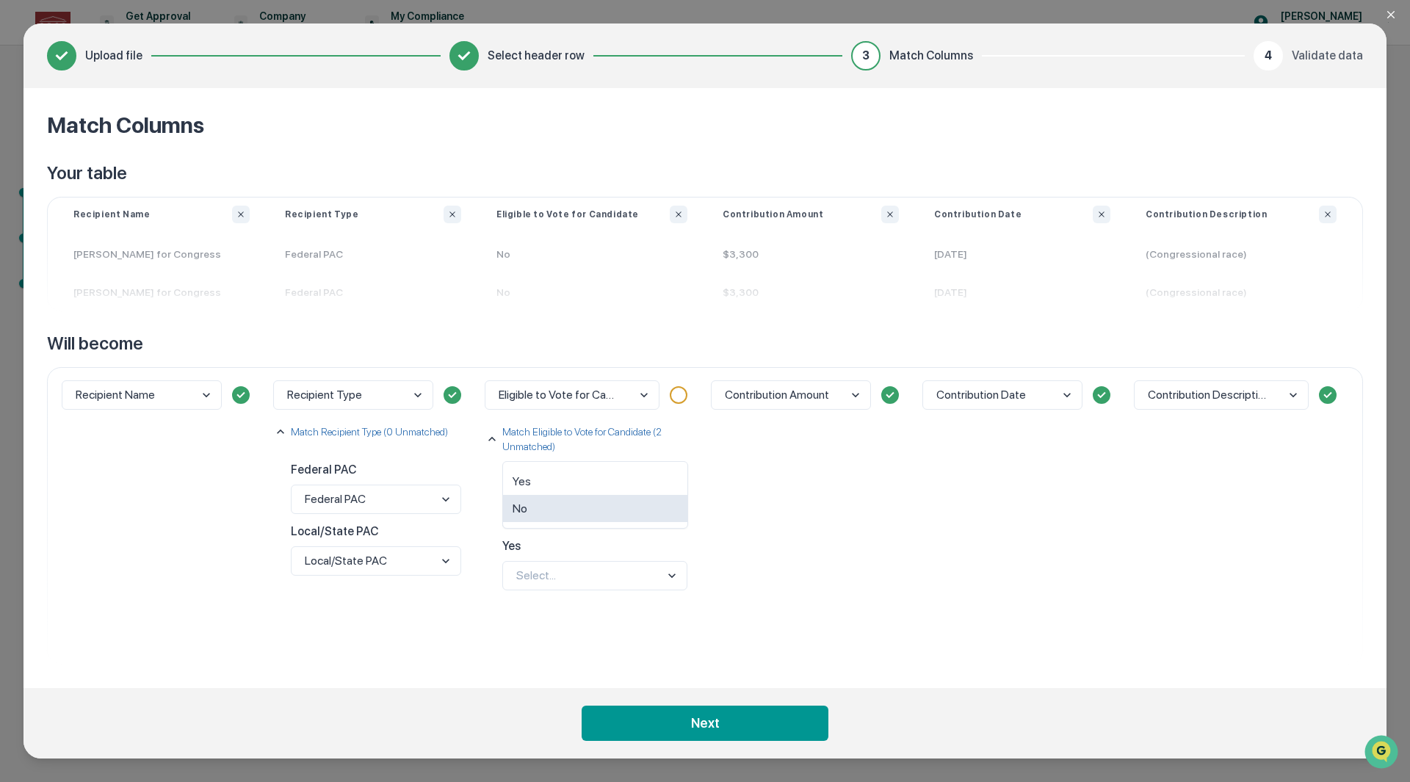
click at [629, 515] on body "Get Approval Content & Transactions Company Policies & Documents My Compliance …" at bounding box center [705, 391] width 1410 height 782
click at [628, 507] on div "No" at bounding box center [595, 508] width 184 height 27
click at [618, 581] on body "Get Approval Content & Transactions Company Policies & Documents My Compliance …" at bounding box center [705, 391] width 1410 height 782
click at [621, 544] on div "Yes" at bounding box center [595, 542] width 184 height 27
click at [819, 549] on div "Contribution Amount" at bounding box center [810, 515] width 211 height 297
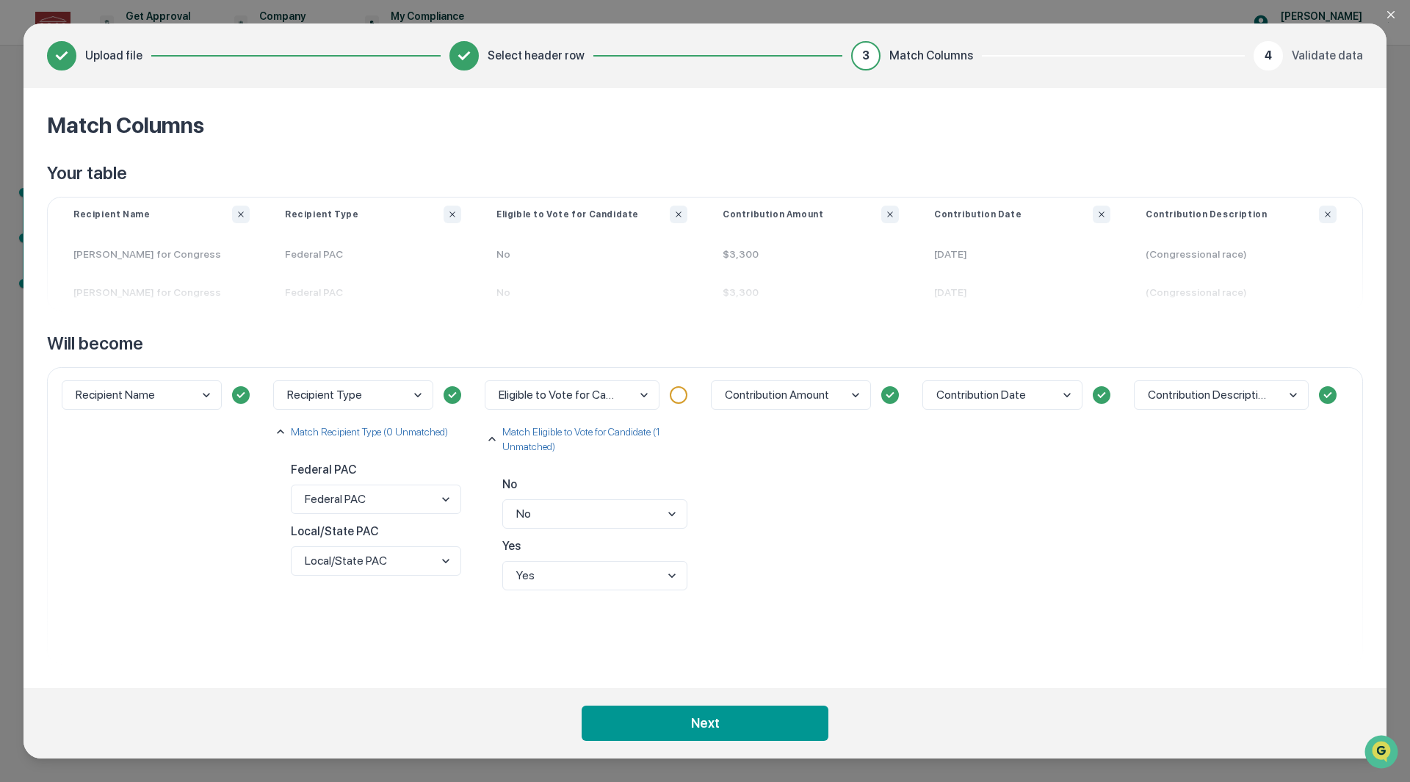
click at [682, 398] on div at bounding box center [679, 395] width 18 height 18
click at [641, 393] on body "Get Approval Content & Transactions Company Policies & Documents My Compliance …" at bounding box center [705, 391] width 1410 height 782
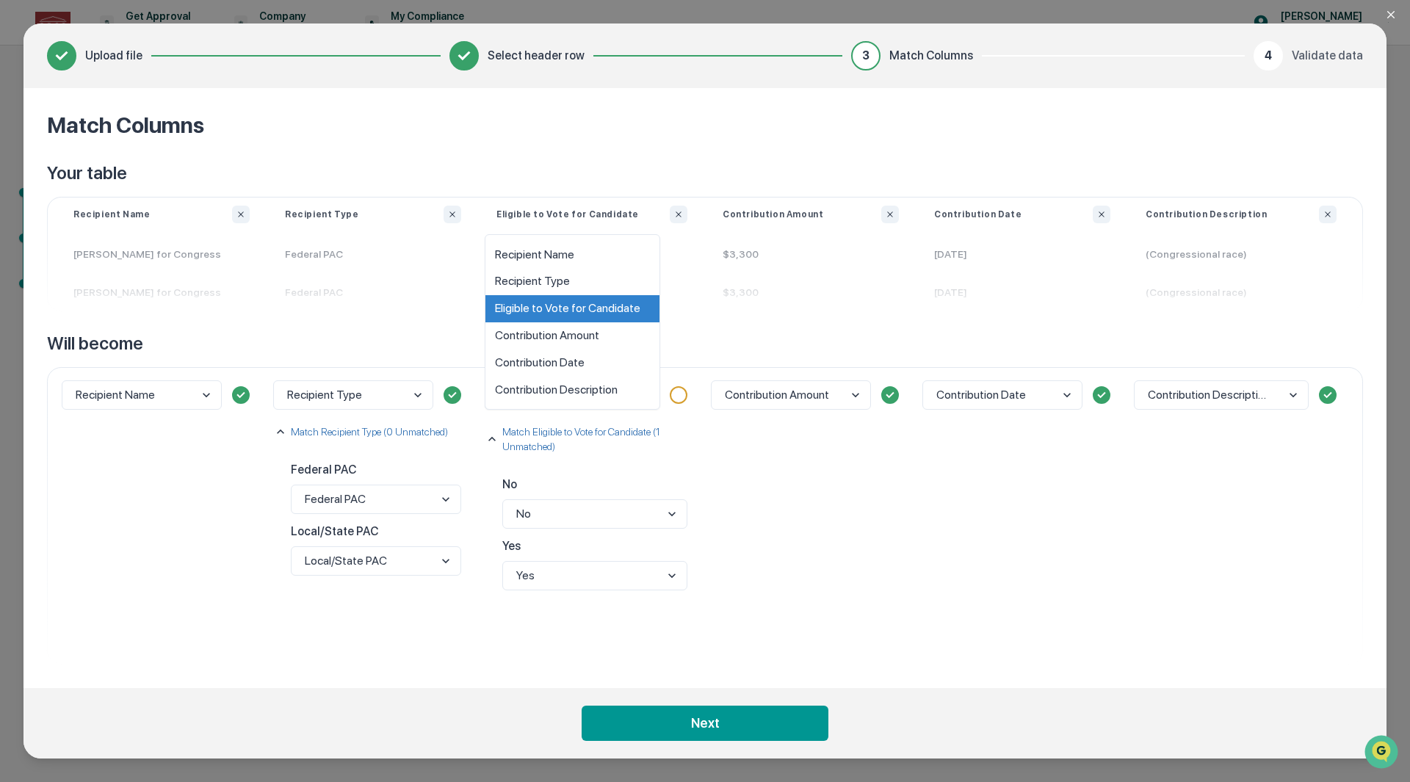
click at [634, 310] on div "Eligible to Vote for Candidate" at bounding box center [572, 308] width 174 height 27
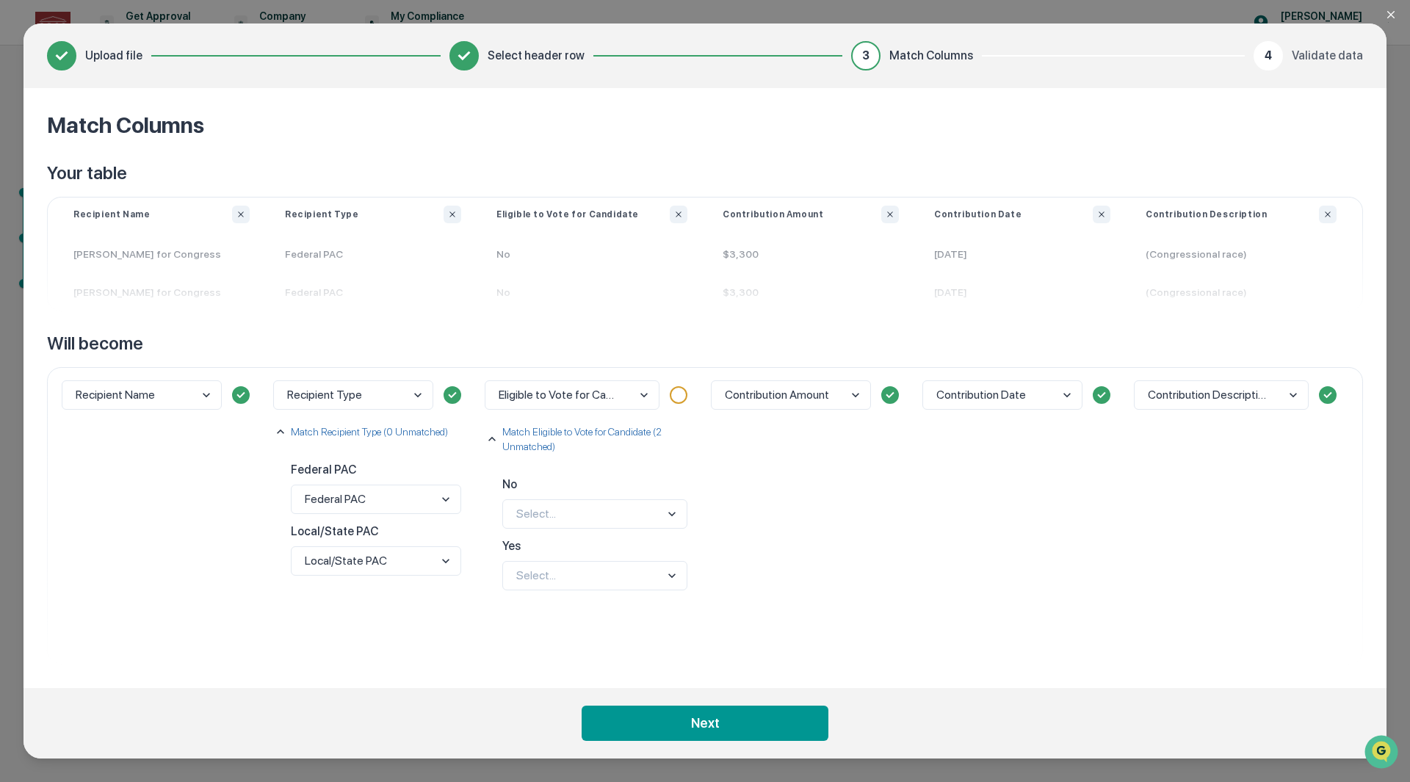
click at [653, 514] on body "Get Approval Content & Transactions Company Policies & Documents My Compliance …" at bounding box center [705, 391] width 1410 height 782
click at [652, 512] on div "No" at bounding box center [595, 508] width 184 height 27
click at [637, 586] on body "Get Approval Content & Transactions Company Policies & Documents My Compliance …" at bounding box center [705, 391] width 1410 height 782
click at [576, 540] on div "Yes" at bounding box center [595, 542] width 184 height 27
click at [615, 512] on body "Get Approval Content & Transactions Company Policies & Documents My Compliance …" at bounding box center [705, 391] width 1410 height 782
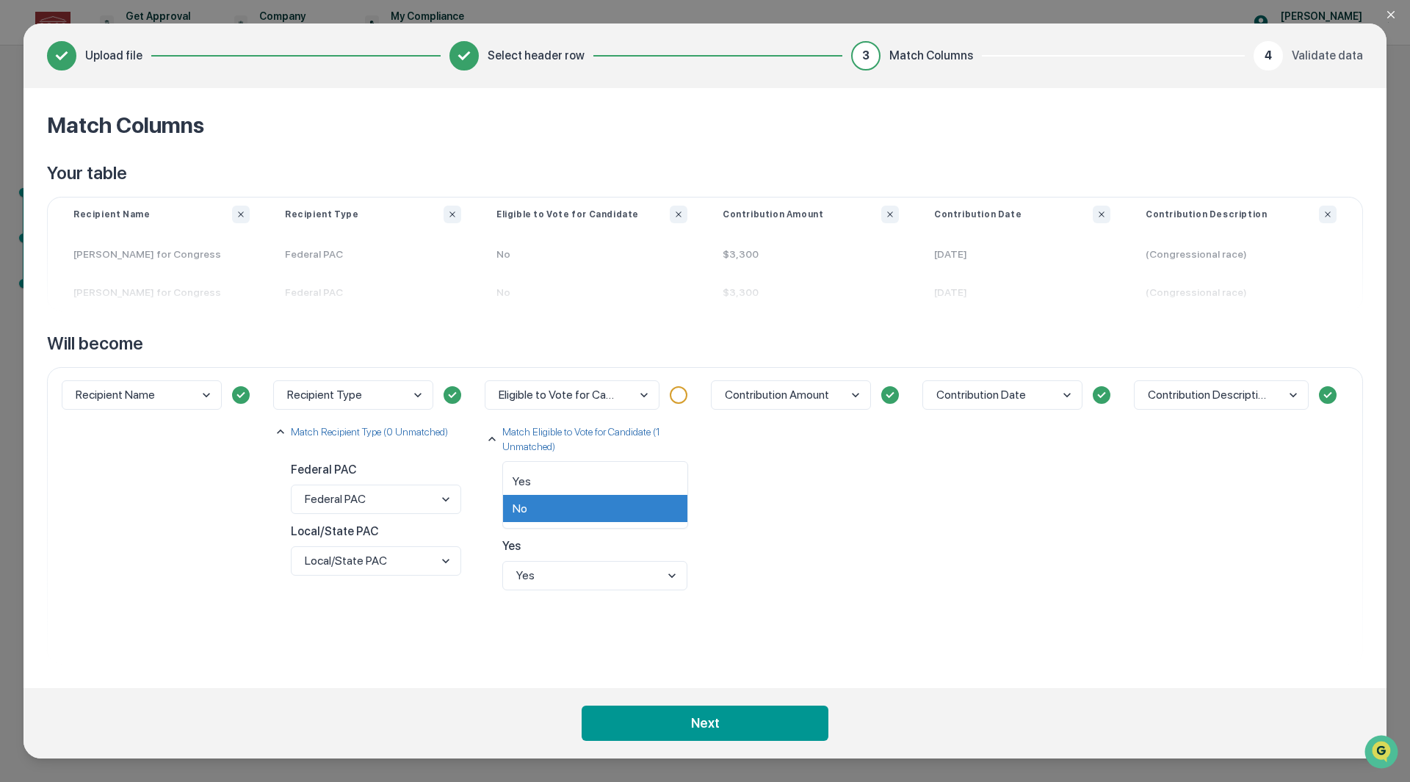
click at [601, 502] on div "No" at bounding box center [595, 508] width 184 height 27
click at [621, 513] on body "Get Approval Content & Transactions Company Policies & Documents My Compliance …" at bounding box center [705, 391] width 1410 height 782
click at [617, 512] on div "No" at bounding box center [595, 508] width 184 height 27
click at [513, 482] on p "No" at bounding box center [594, 485] width 185 height 28
click at [527, 509] on body "Get Approval Content & Transactions Company Policies & Documents My Compliance …" at bounding box center [705, 391] width 1410 height 782
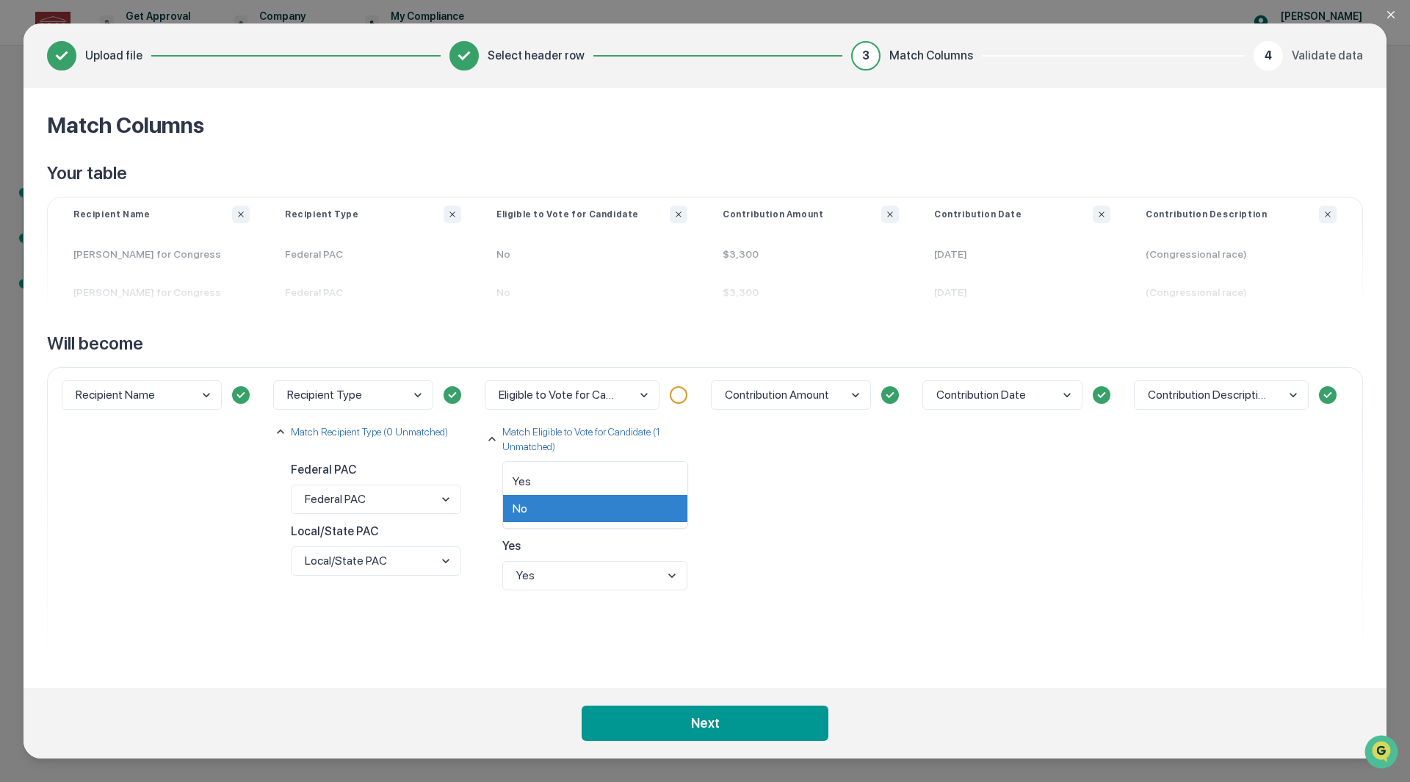
click at [527, 509] on div "No" at bounding box center [595, 508] width 184 height 27
click at [575, 582] on body "Get Approval Content & Transactions Company Policies & Documents My Compliance …" at bounding box center [705, 391] width 1410 height 782
click at [572, 548] on div "Yes" at bounding box center [595, 542] width 184 height 27
click at [806, 524] on div "Contribution Amount" at bounding box center [810, 515] width 211 height 297
click at [571, 571] on body "Get Approval Content & Transactions Company Policies & Documents My Compliance …" at bounding box center [705, 391] width 1410 height 782
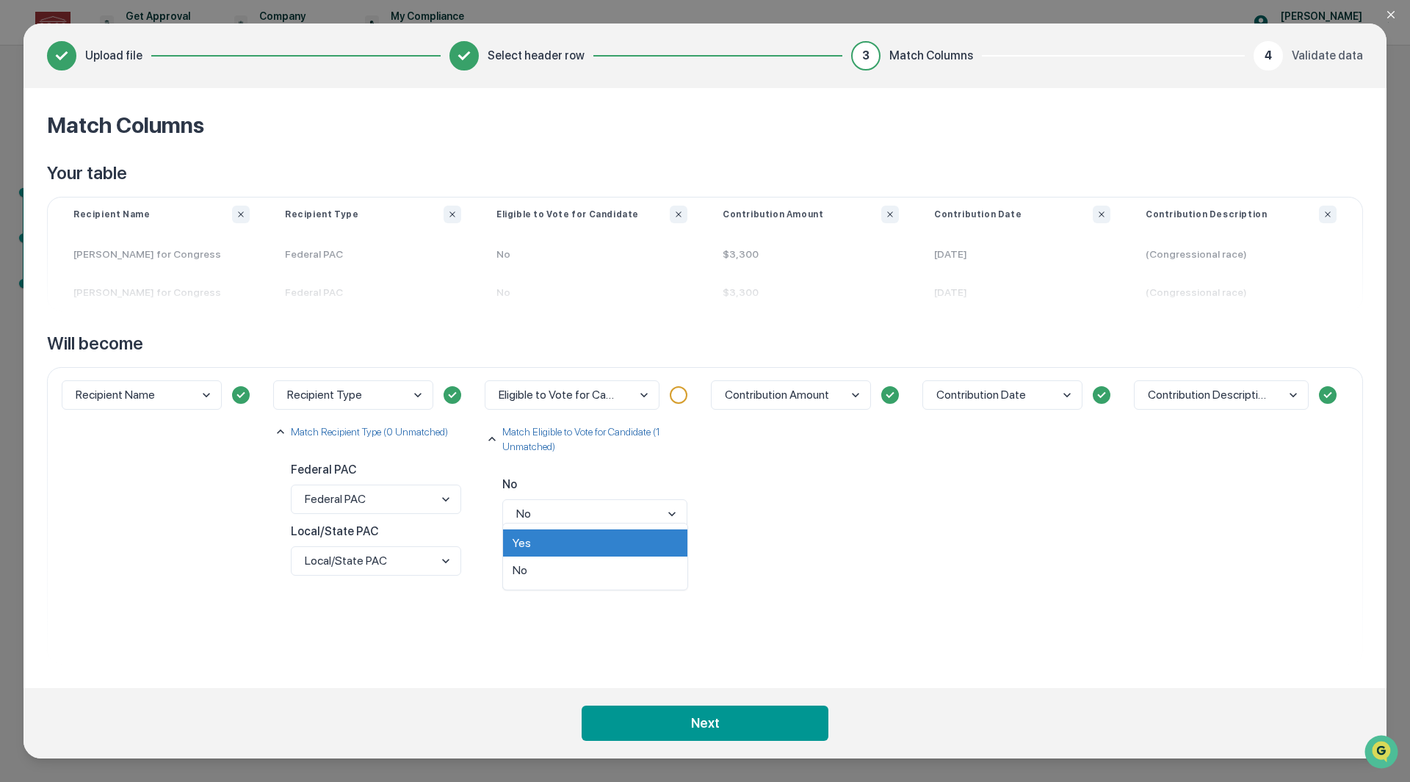
click at [574, 545] on div "Yes" at bounding box center [595, 542] width 184 height 27
click at [585, 499] on p "No" at bounding box center [594, 485] width 185 height 28
click at [580, 515] on body "Get Approval Content & Transactions Company Policies & Documents My Compliance …" at bounding box center [705, 391] width 1410 height 782
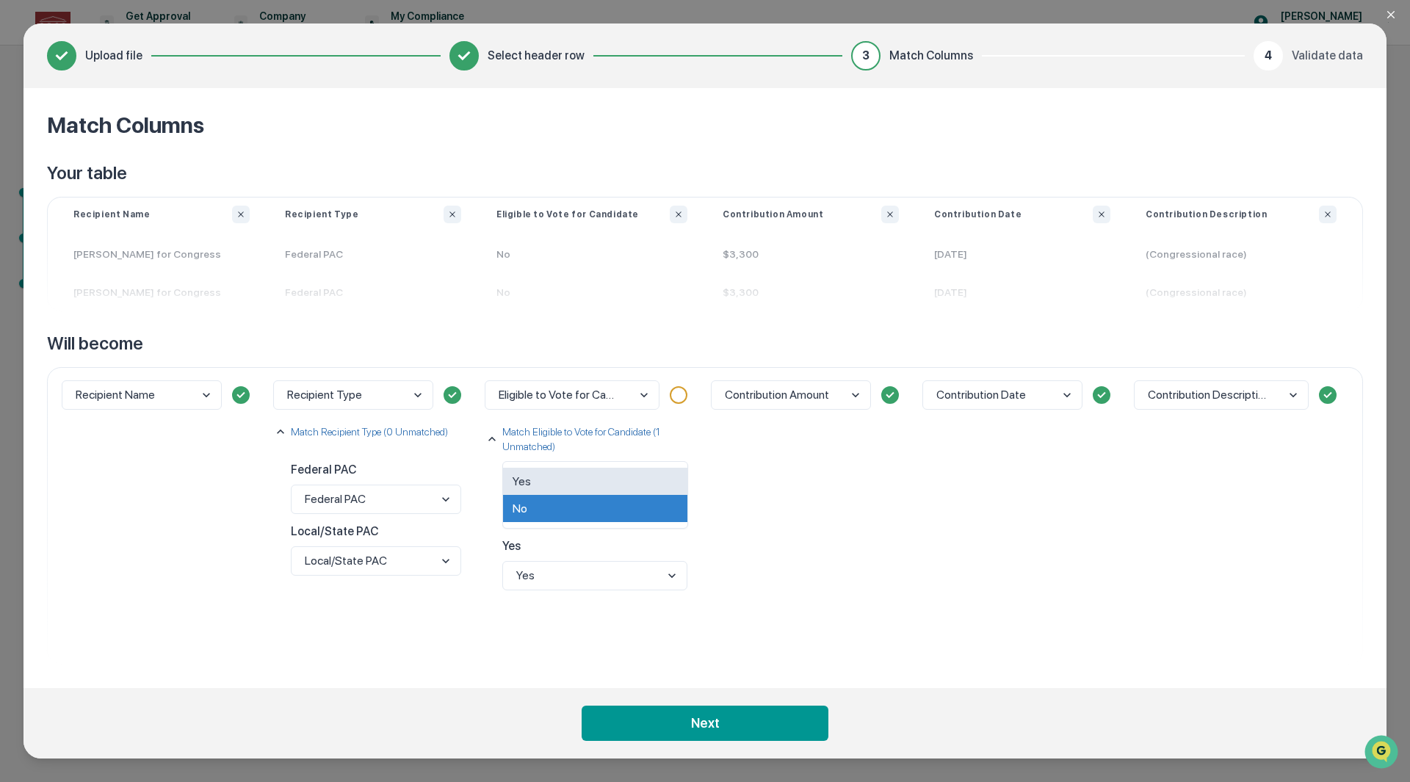
click at [574, 475] on div "Yes" at bounding box center [595, 481] width 184 height 27
click at [623, 508] on body "Get Approval Content & Transactions Company Policies & Documents My Compliance …" at bounding box center [705, 391] width 1410 height 782
click at [613, 504] on div "No" at bounding box center [595, 508] width 184 height 27
click at [613, 524] on body "Get Approval Content & Transactions Company Policies & Documents My Compliance …" at bounding box center [705, 391] width 1410 height 782
click at [632, 483] on div "Yes" at bounding box center [595, 481] width 184 height 27
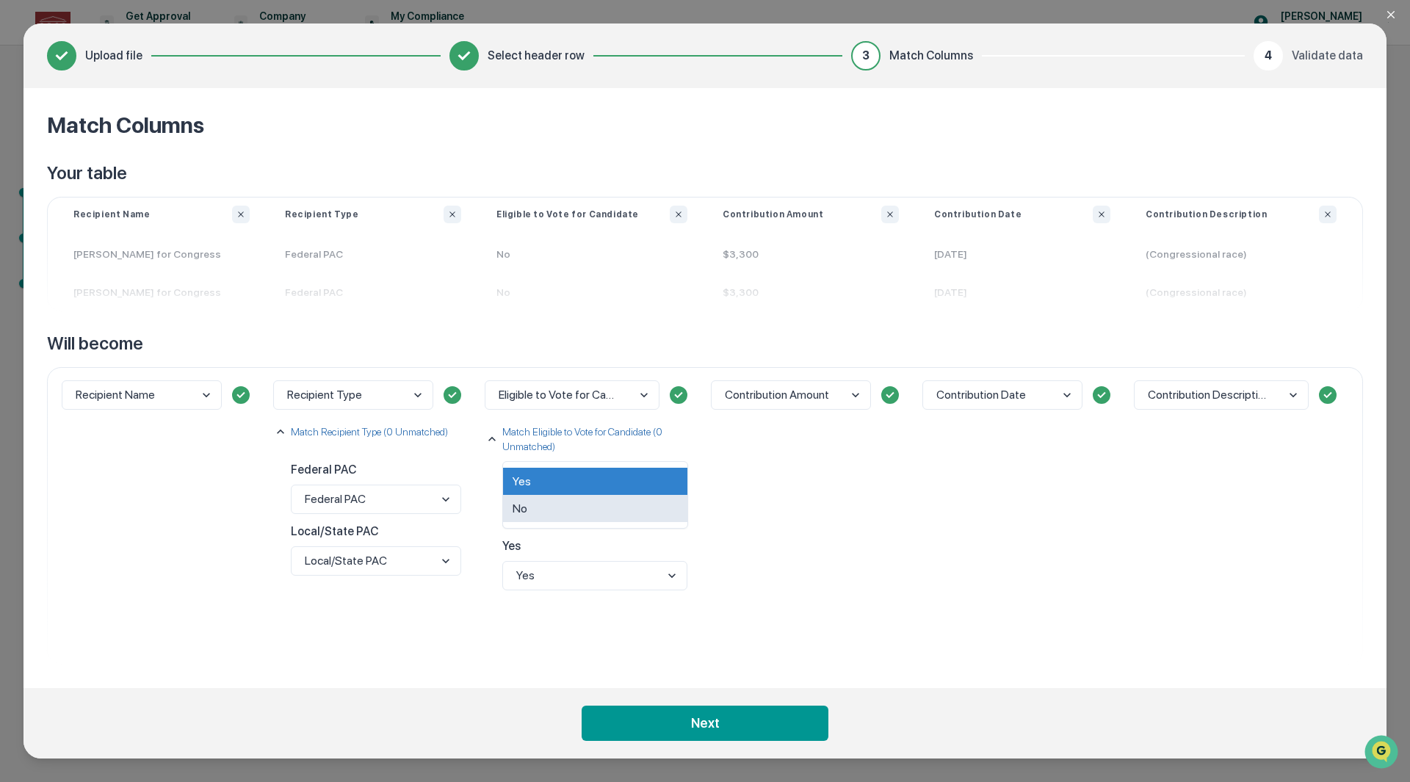
click at [626, 507] on body "Get Approval Content & Transactions Company Policies & Documents My Compliance …" at bounding box center [705, 391] width 1410 height 782
click at [593, 502] on div "No" at bounding box center [595, 508] width 184 height 27
click at [886, 491] on div "Contribution Amount" at bounding box center [810, 515] width 211 height 297
click at [692, 726] on button "Next" at bounding box center [705, 723] width 247 height 35
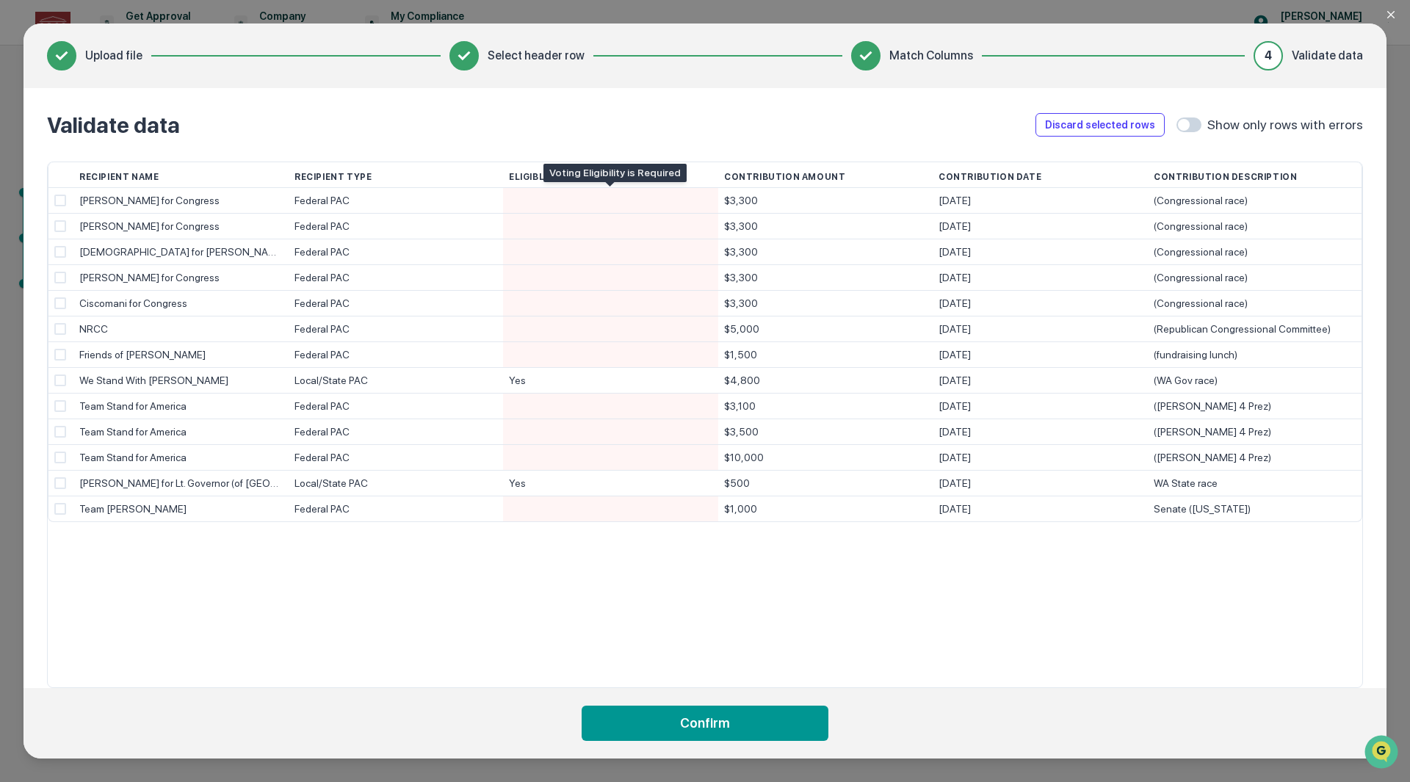
click at [548, 203] on div at bounding box center [610, 200] width 203 height 25
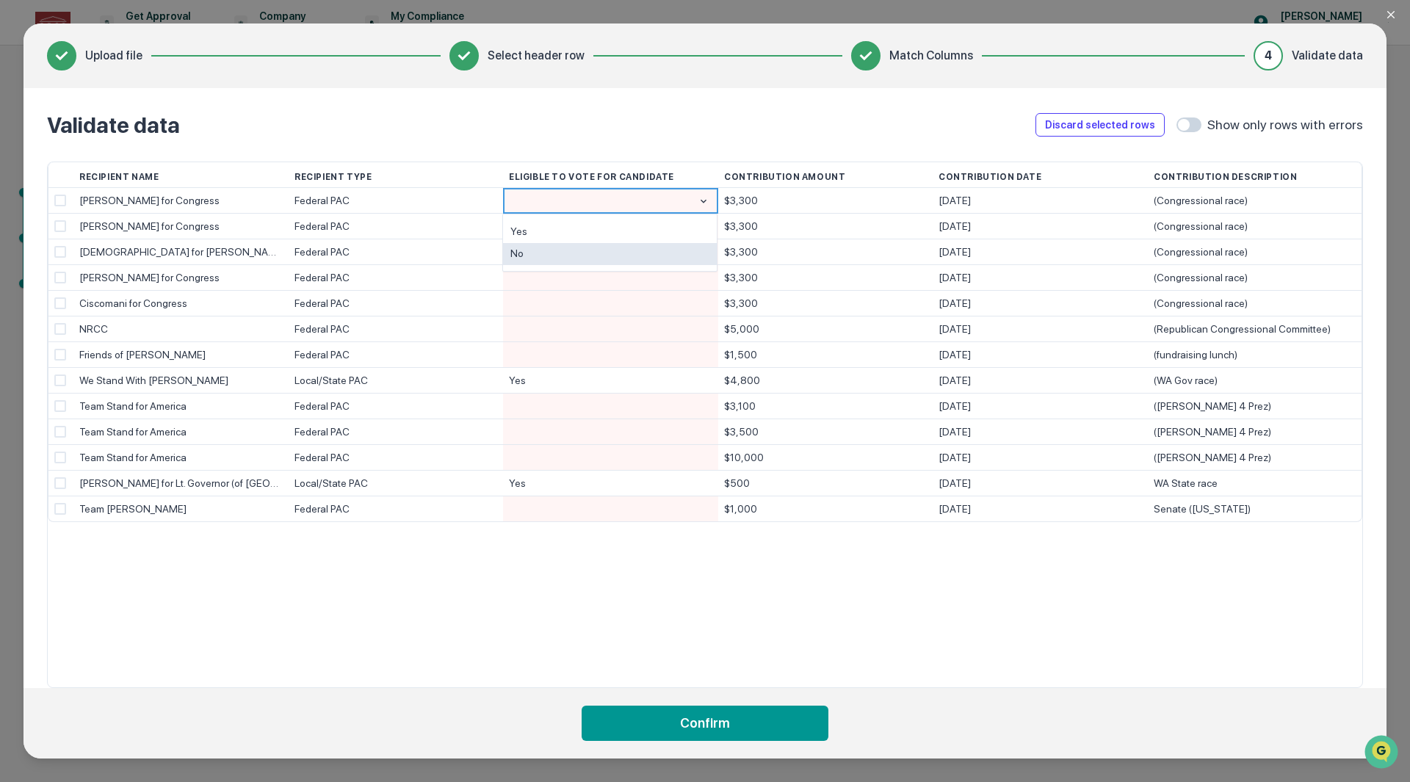
click at [574, 256] on div "No" at bounding box center [610, 254] width 214 height 23
click at [565, 234] on div at bounding box center [610, 226] width 203 height 25
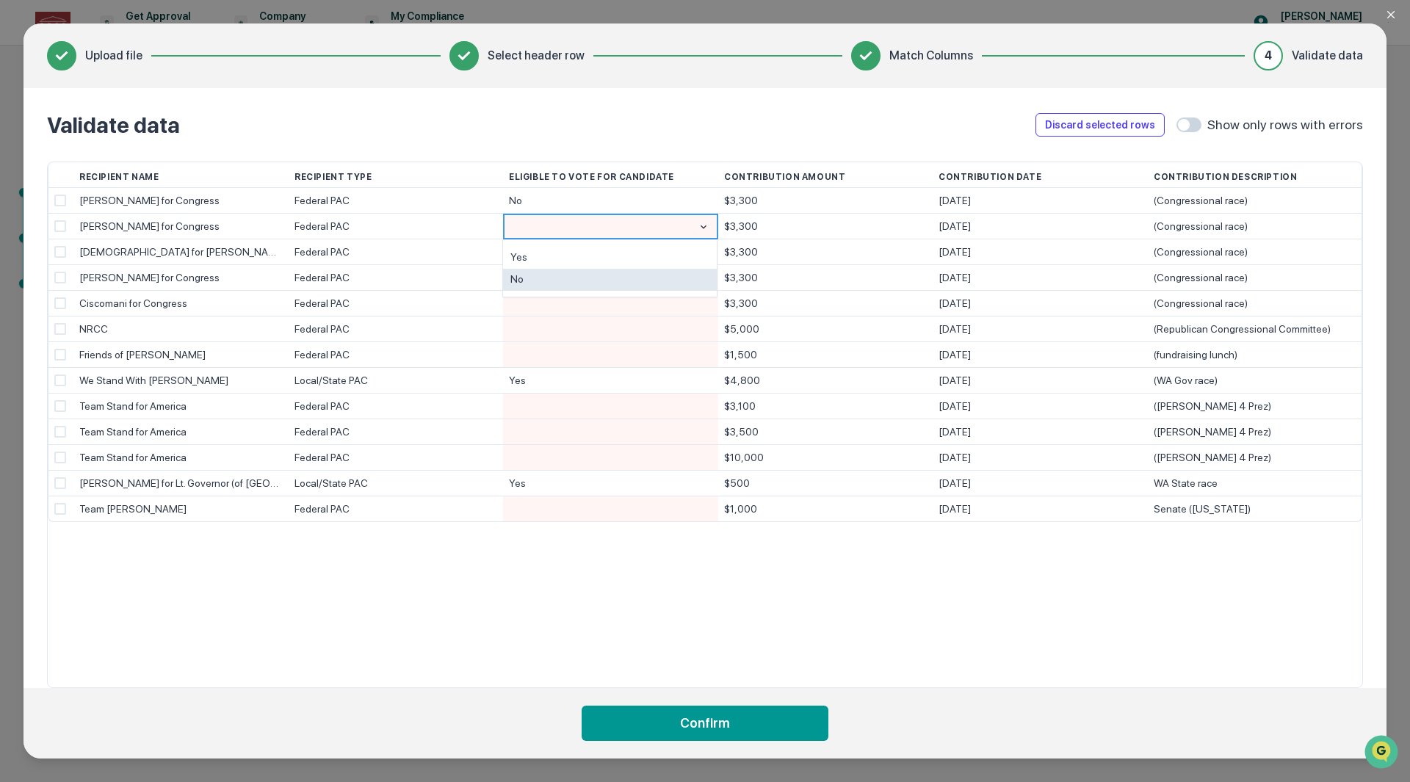
click at [568, 274] on div "No" at bounding box center [610, 280] width 214 height 23
click at [571, 254] on div at bounding box center [610, 251] width 203 height 25
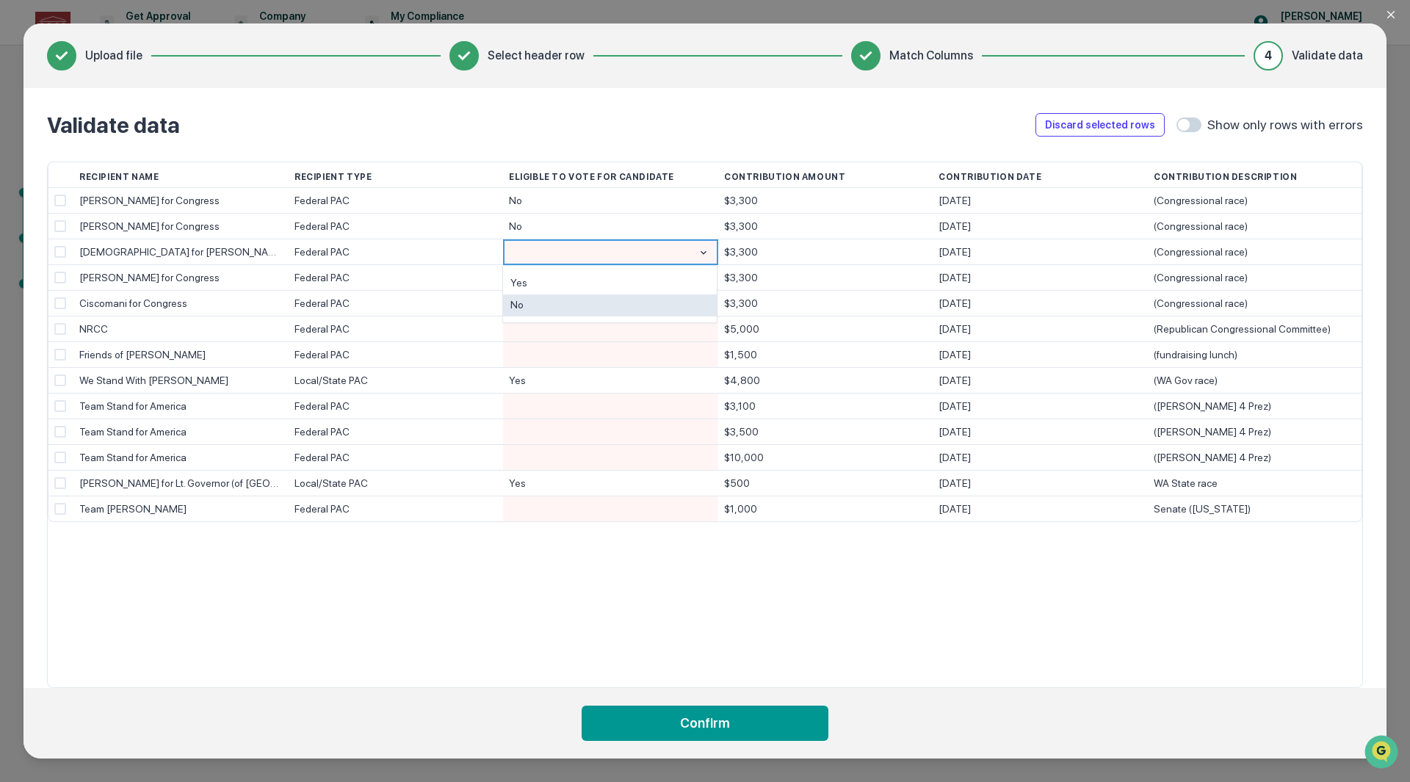
click at [572, 298] on div "No" at bounding box center [610, 305] width 214 height 23
click at [564, 273] on div at bounding box center [610, 277] width 203 height 25
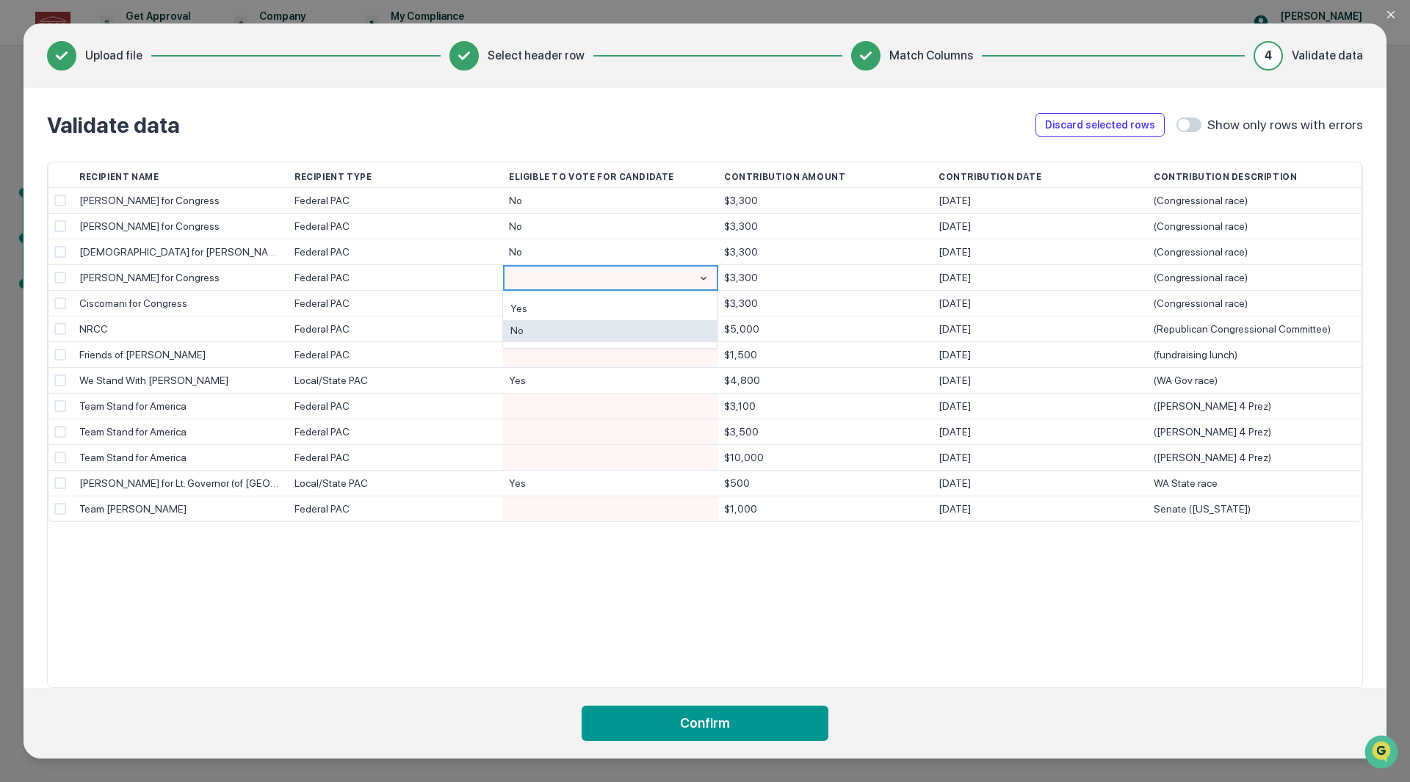
click at [560, 328] on div "No" at bounding box center [610, 331] width 214 height 23
click at [557, 304] on div at bounding box center [610, 303] width 203 height 25
click at [565, 354] on div "No" at bounding box center [610, 357] width 214 height 23
click at [565, 328] on div at bounding box center [610, 329] width 203 height 25
click at [572, 379] on div "No" at bounding box center [610, 383] width 214 height 23
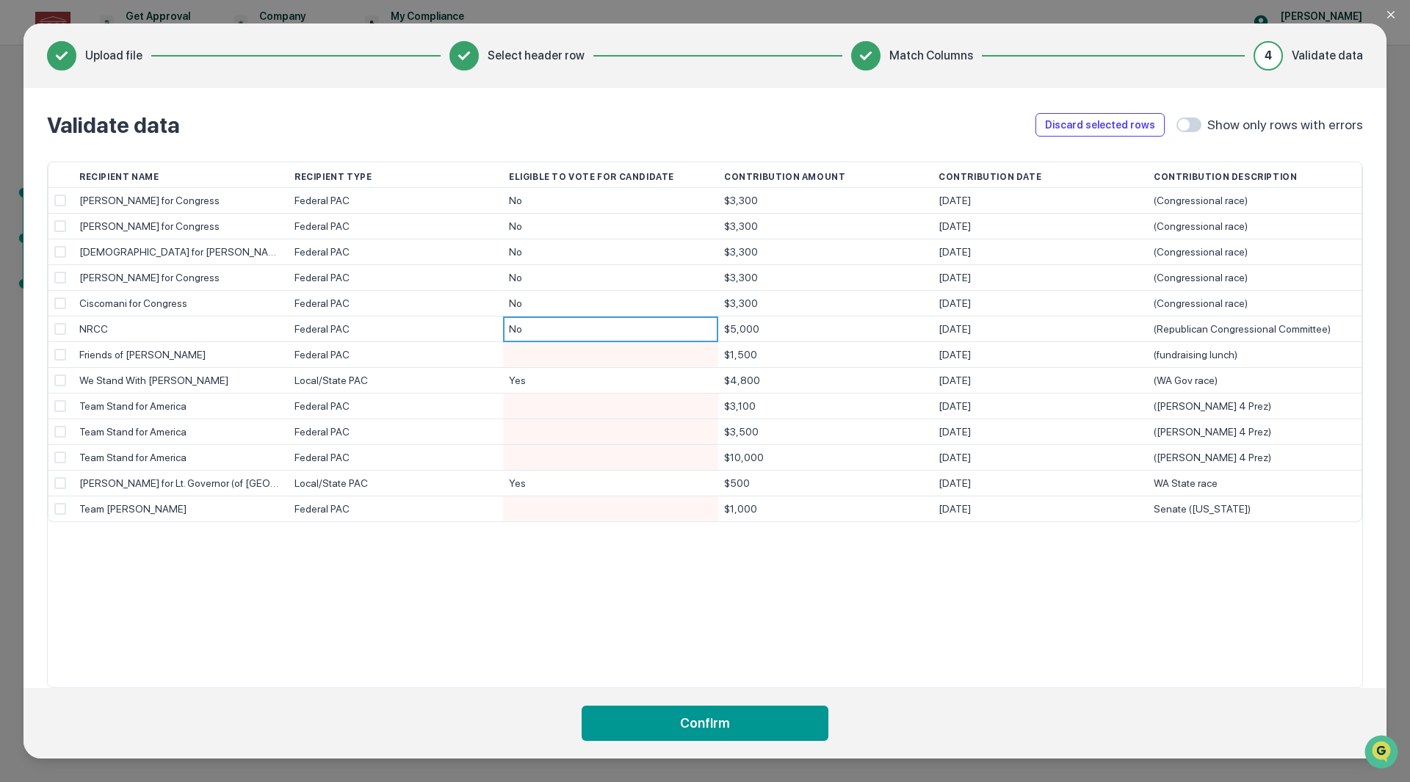
click at [574, 359] on div at bounding box center [610, 354] width 203 height 25
click at [587, 411] on div "No" at bounding box center [610, 408] width 214 height 23
click at [580, 405] on div at bounding box center [610, 406] width 203 height 25
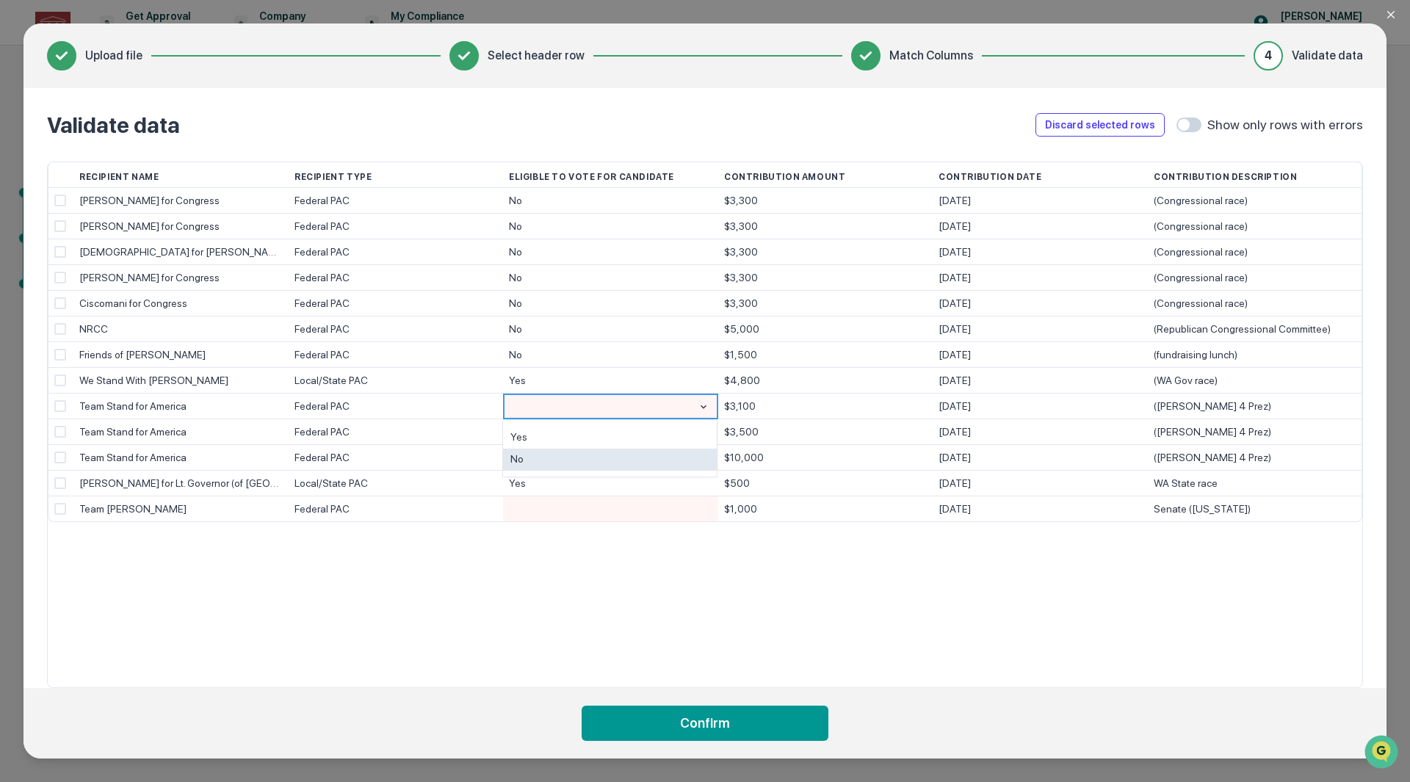
click at [596, 462] on div "No" at bounding box center [610, 460] width 214 height 23
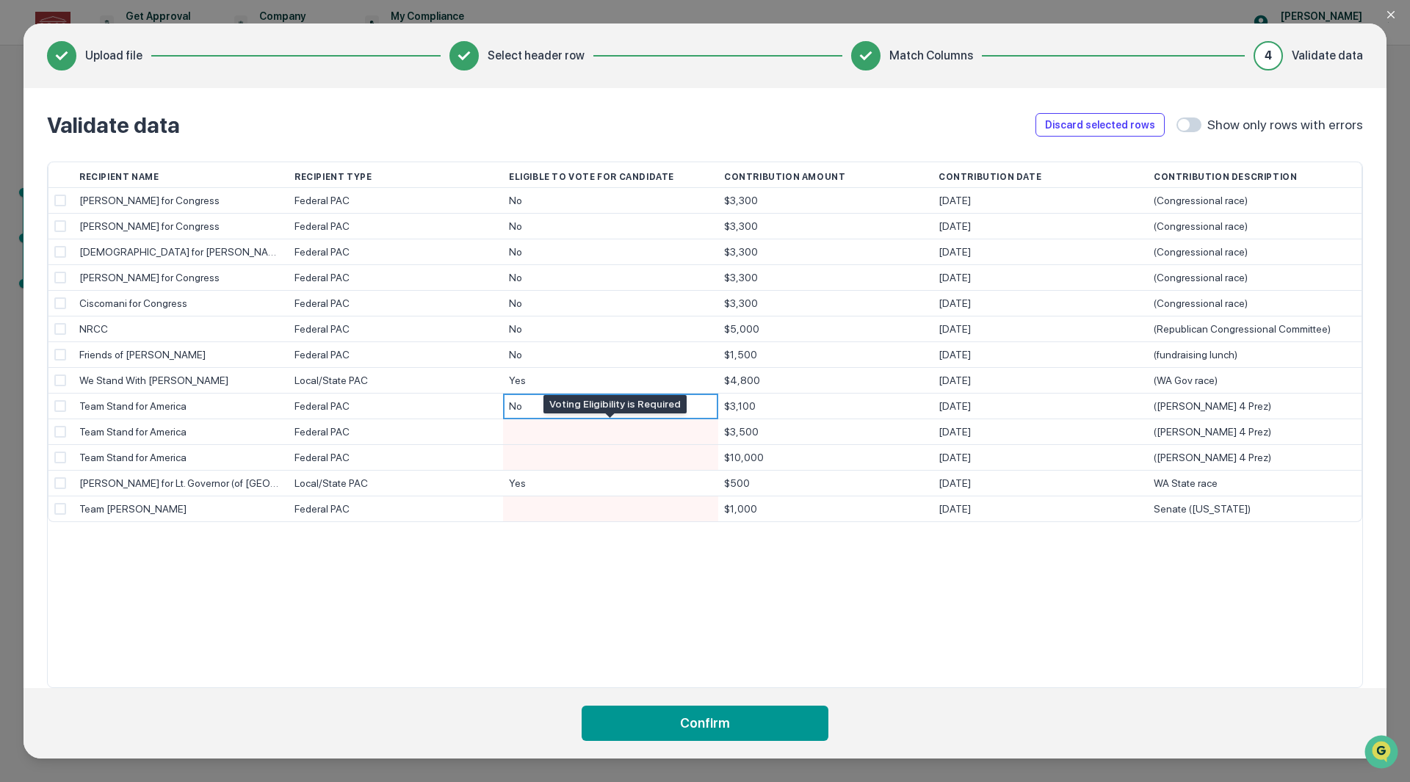
click at [590, 433] on div at bounding box center [610, 431] width 203 height 25
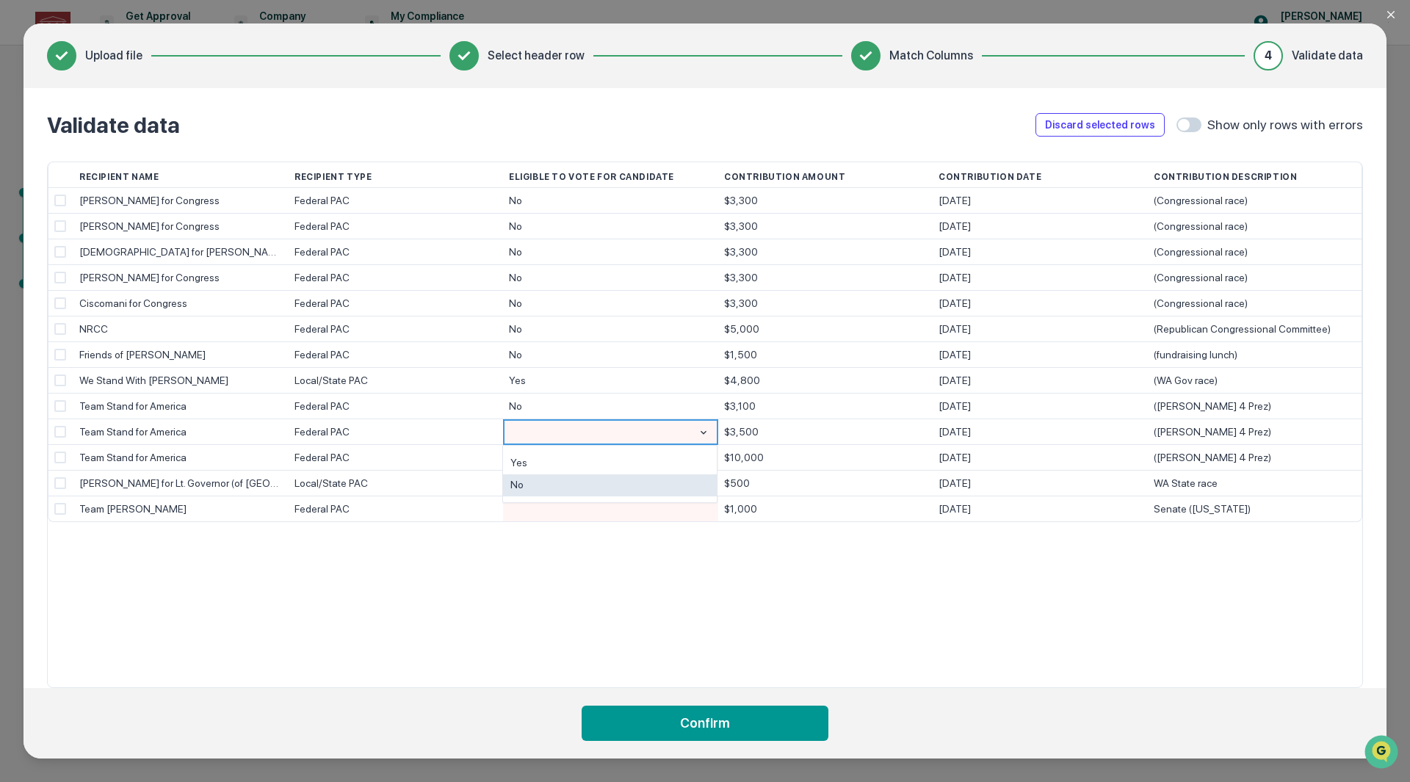
click at [604, 482] on div "No" at bounding box center [610, 485] width 214 height 23
click at [597, 458] on div at bounding box center [610, 457] width 203 height 25
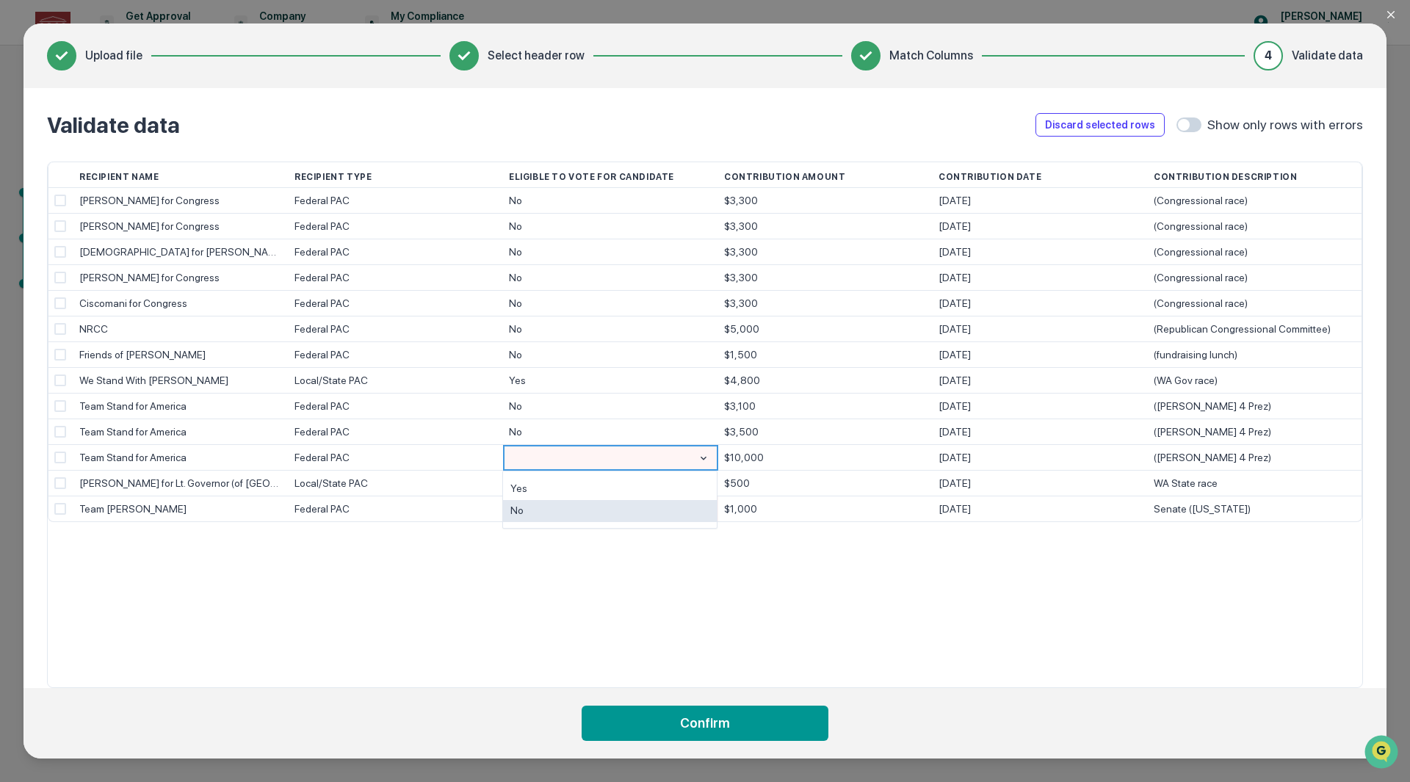
click at [585, 504] on div "No" at bounding box center [610, 511] width 214 height 23
click at [585, 511] on div at bounding box center [610, 508] width 203 height 25
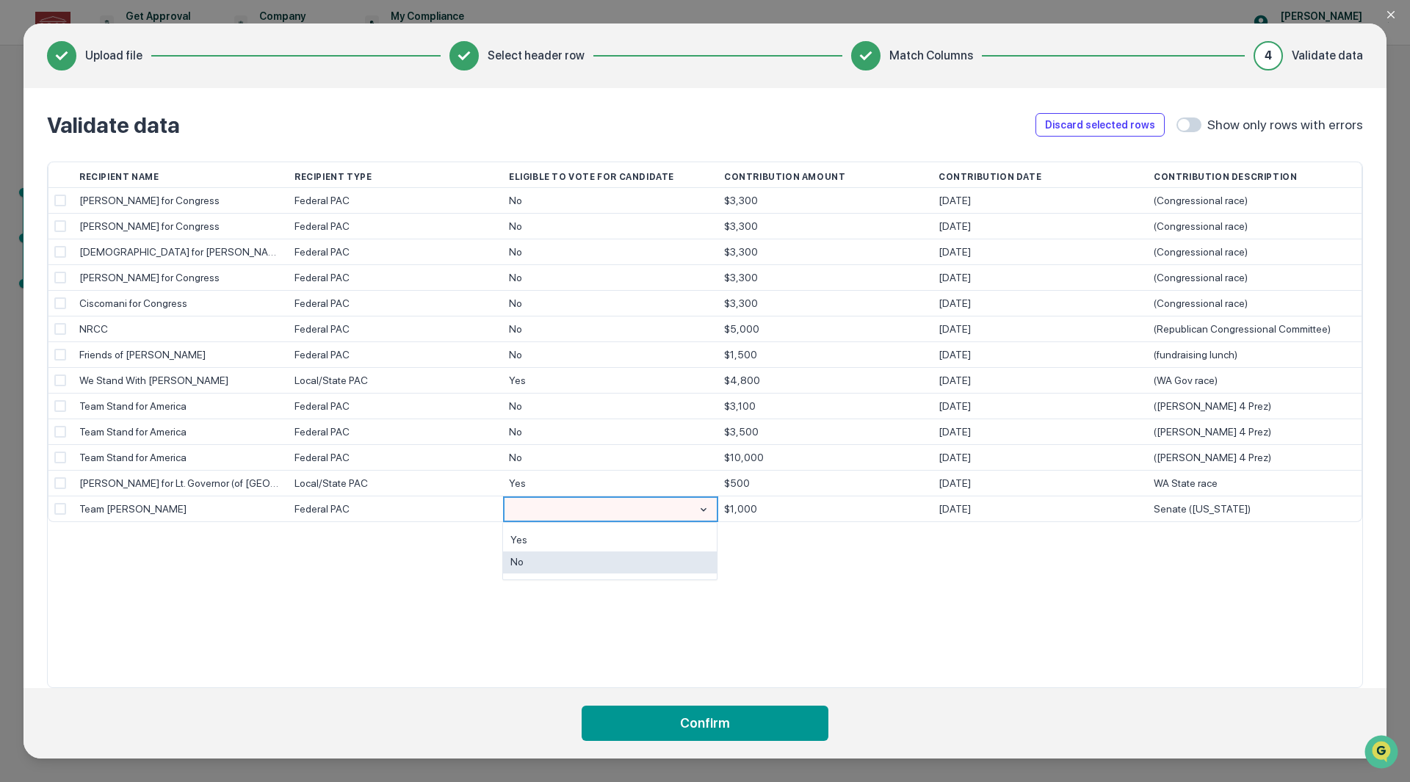
click at [584, 561] on div "No" at bounding box center [610, 562] width 214 height 23
click at [853, 579] on div "Recipient Name Recipient Type Eligible to Vote for Candidate Contribution Amoun…" at bounding box center [705, 425] width 1316 height 527
click at [59, 201] on span at bounding box center [60, 201] width 12 height 12
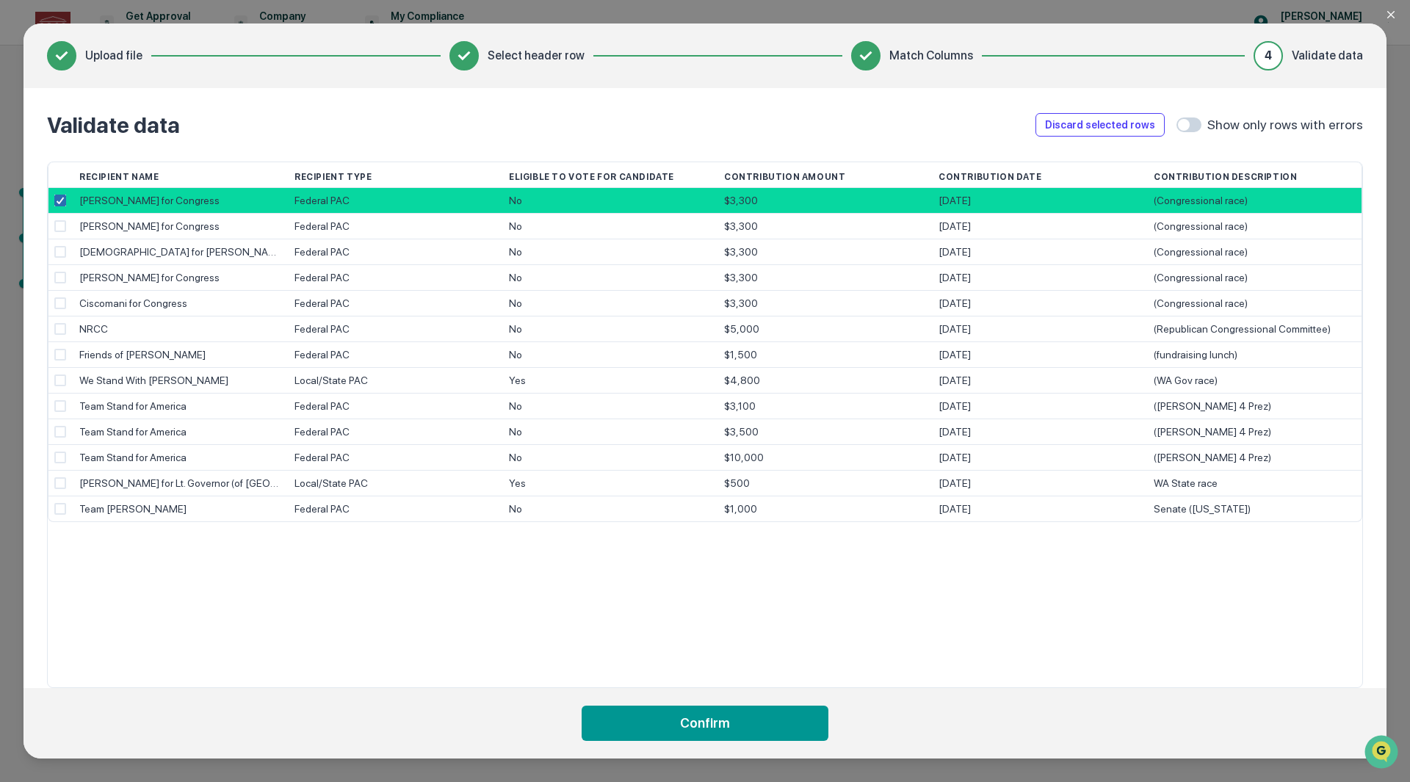
click at [59, 201] on polyline at bounding box center [60, 201] width 7 height 6
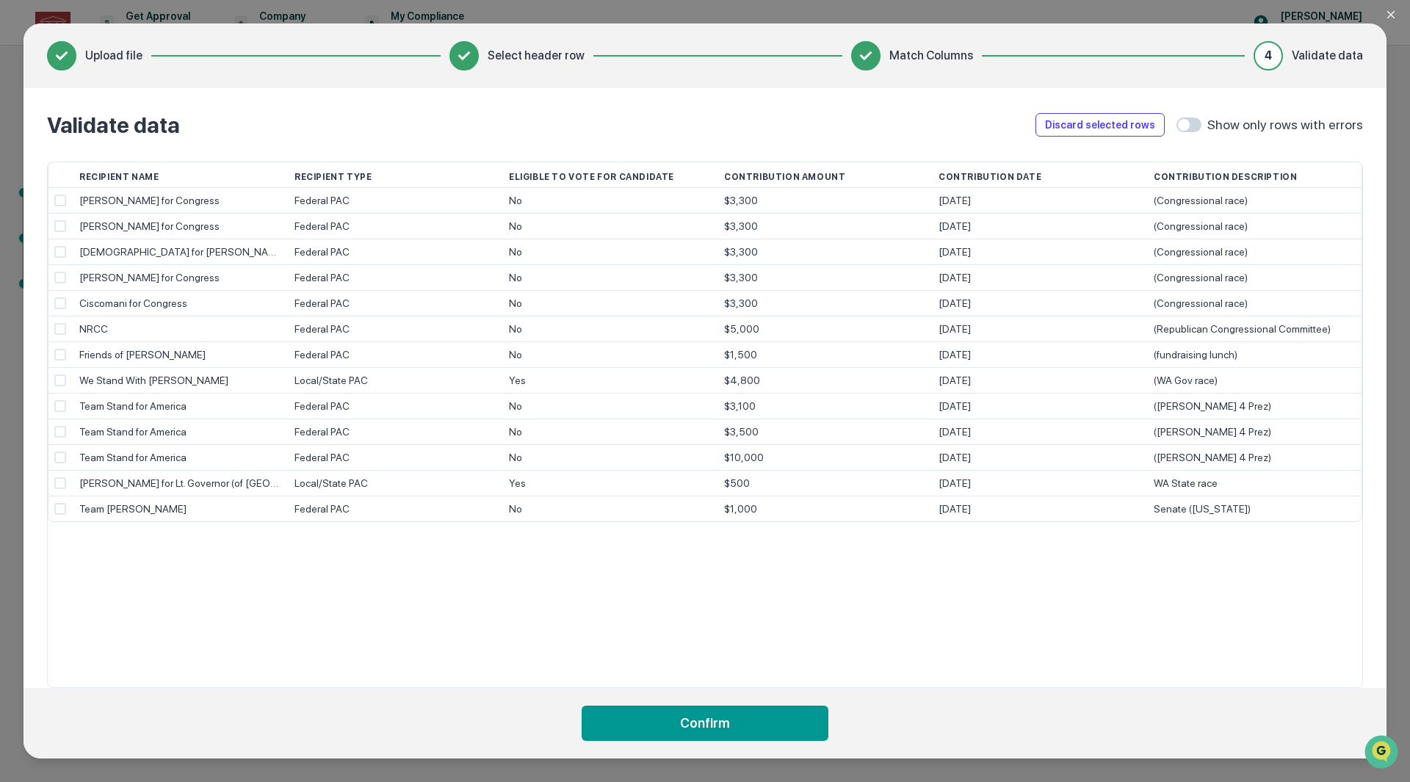
click at [724, 717] on button "Confirm" at bounding box center [705, 723] width 247 height 35
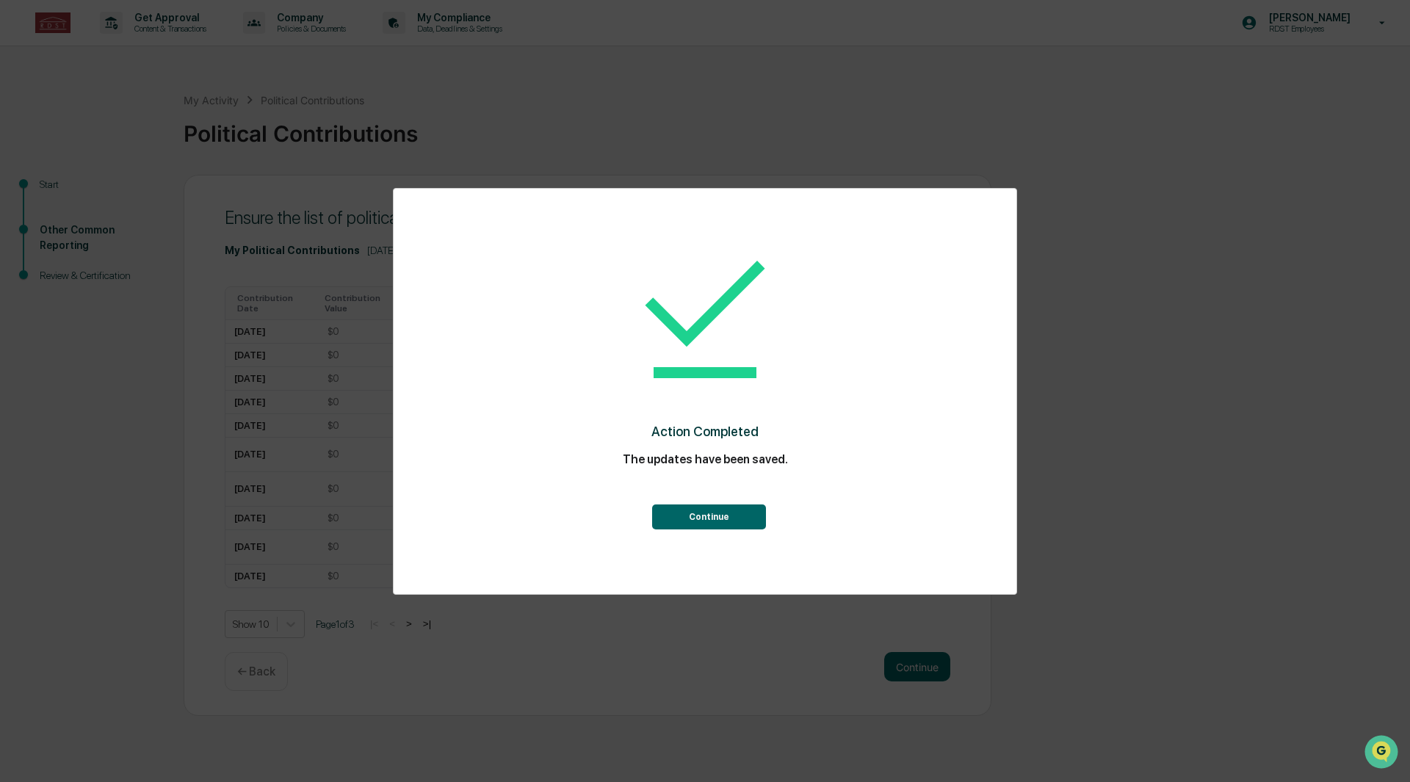
click at [720, 518] on button "Continue" at bounding box center [709, 516] width 114 height 25
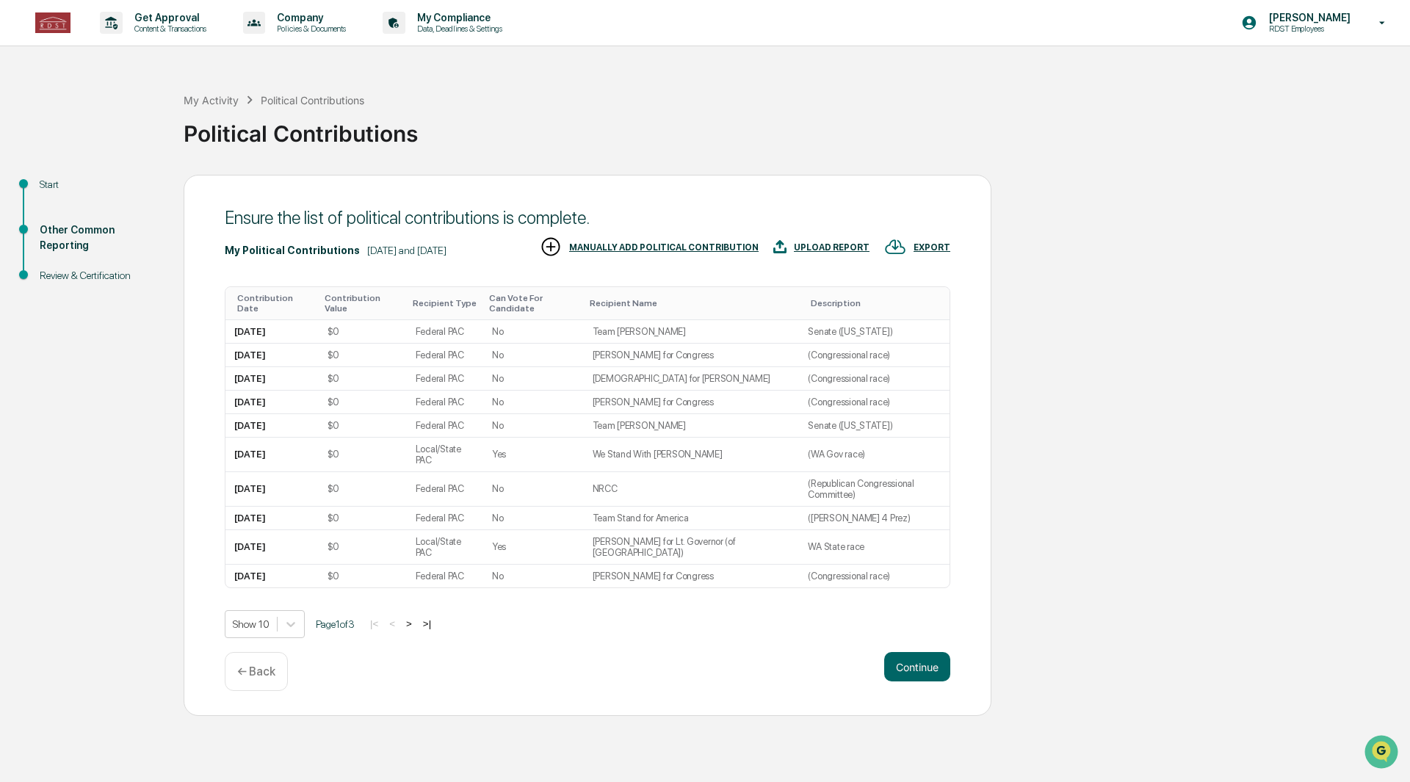
click at [413, 618] on button ">" at bounding box center [409, 624] width 15 height 12
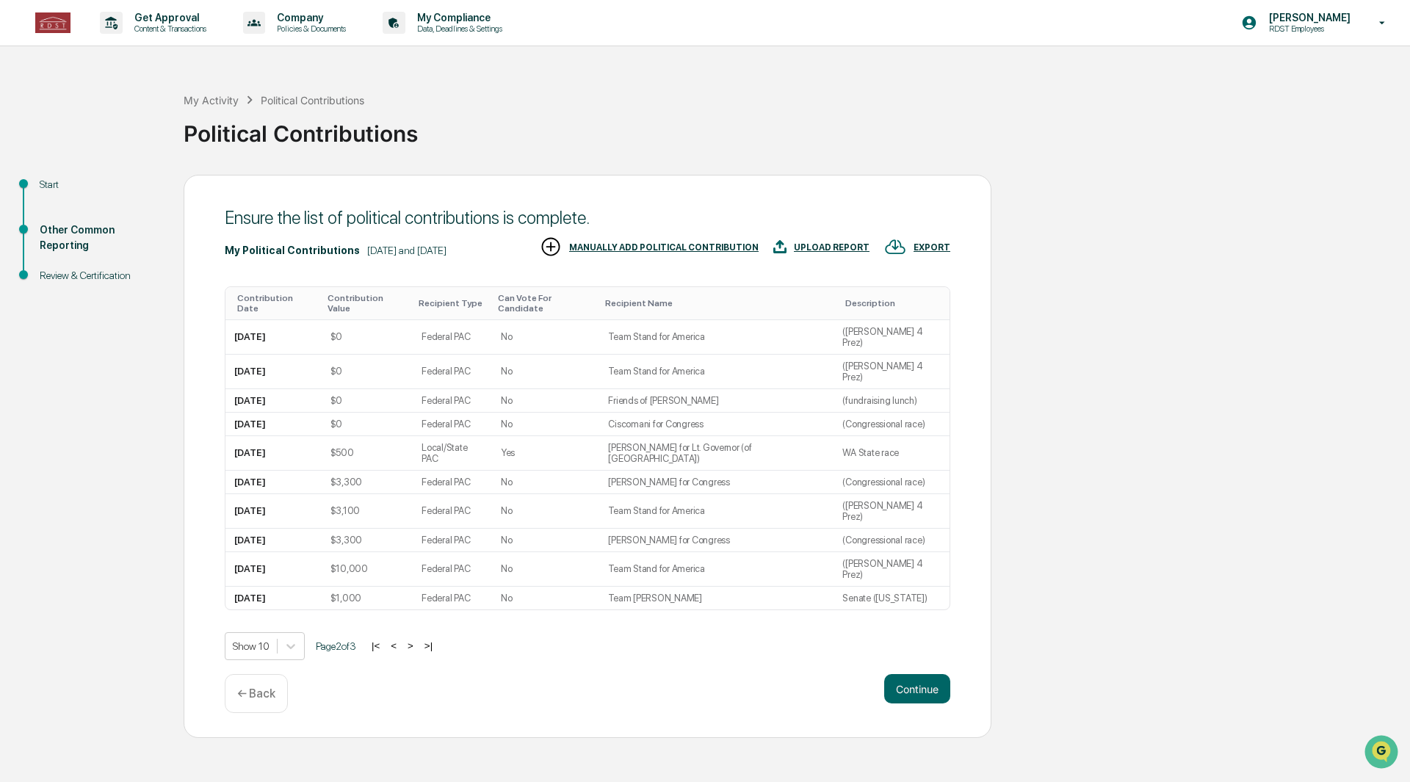
click at [413, 640] on button ">" at bounding box center [410, 646] width 15 height 12
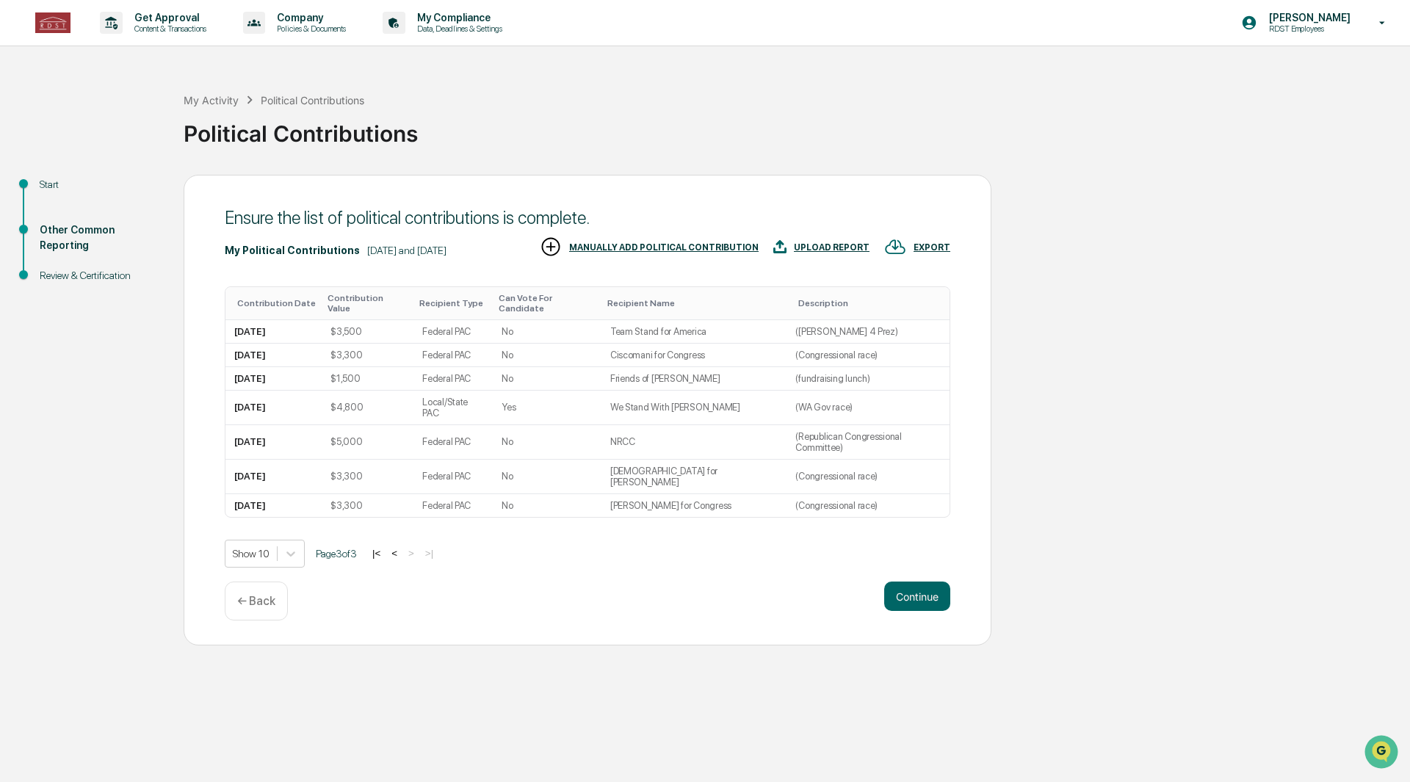
click at [397, 547] on button "<" at bounding box center [394, 553] width 15 height 12
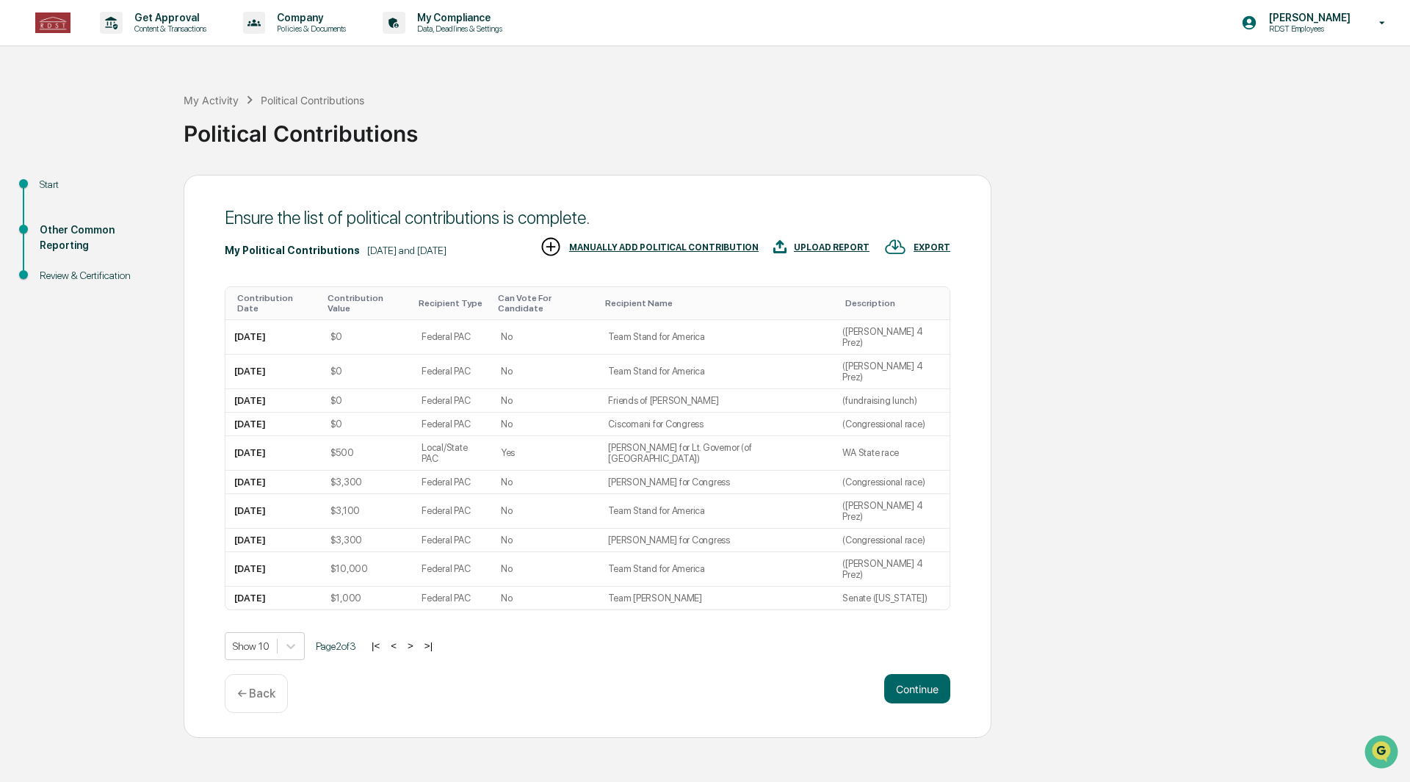
click at [397, 563] on div "$10,000" at bounding box center [366, 568] width 73 height 11
click at [401, 640] on button "<" at bounding box center [393, 646] width 15 height 12
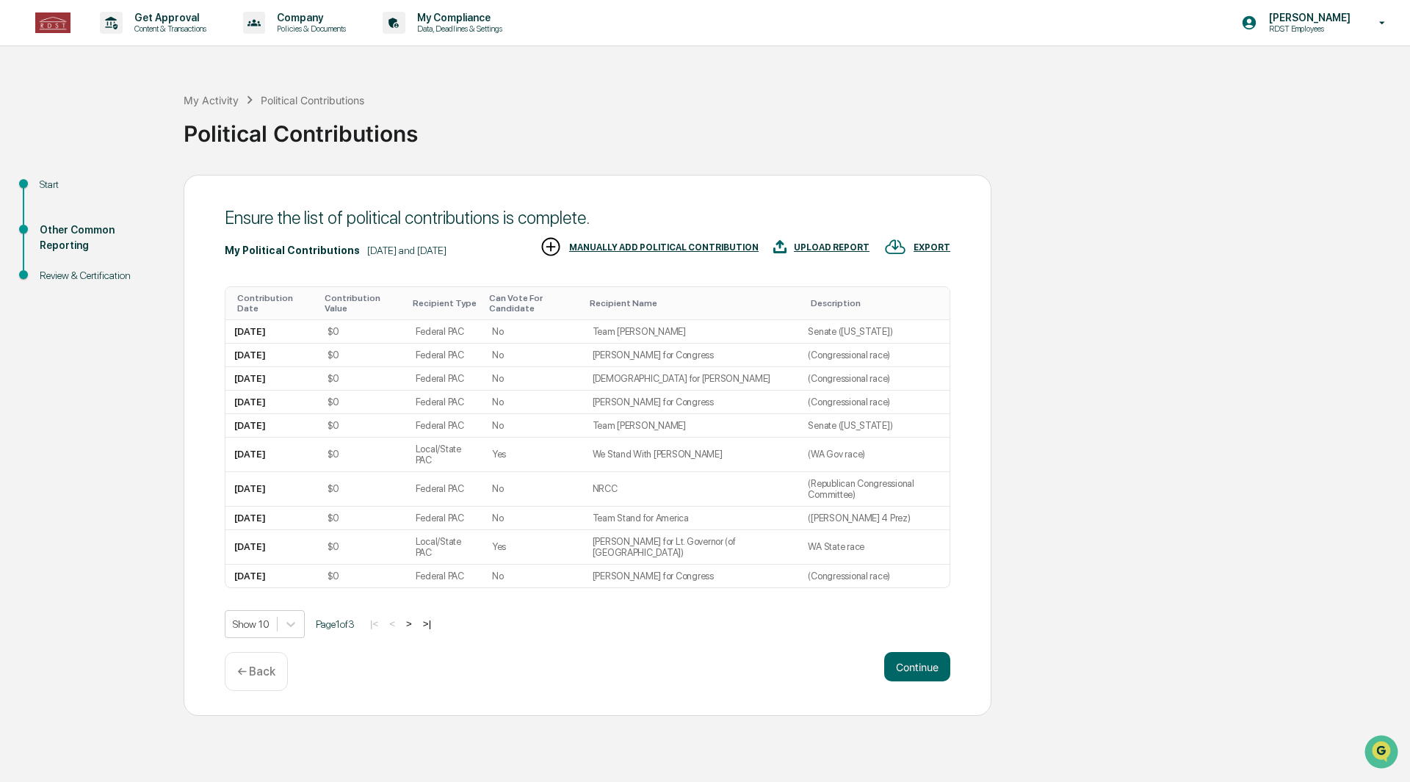
click at [921, 652] on button "Continue" at bounding box center [917, 666] width 66 height 29
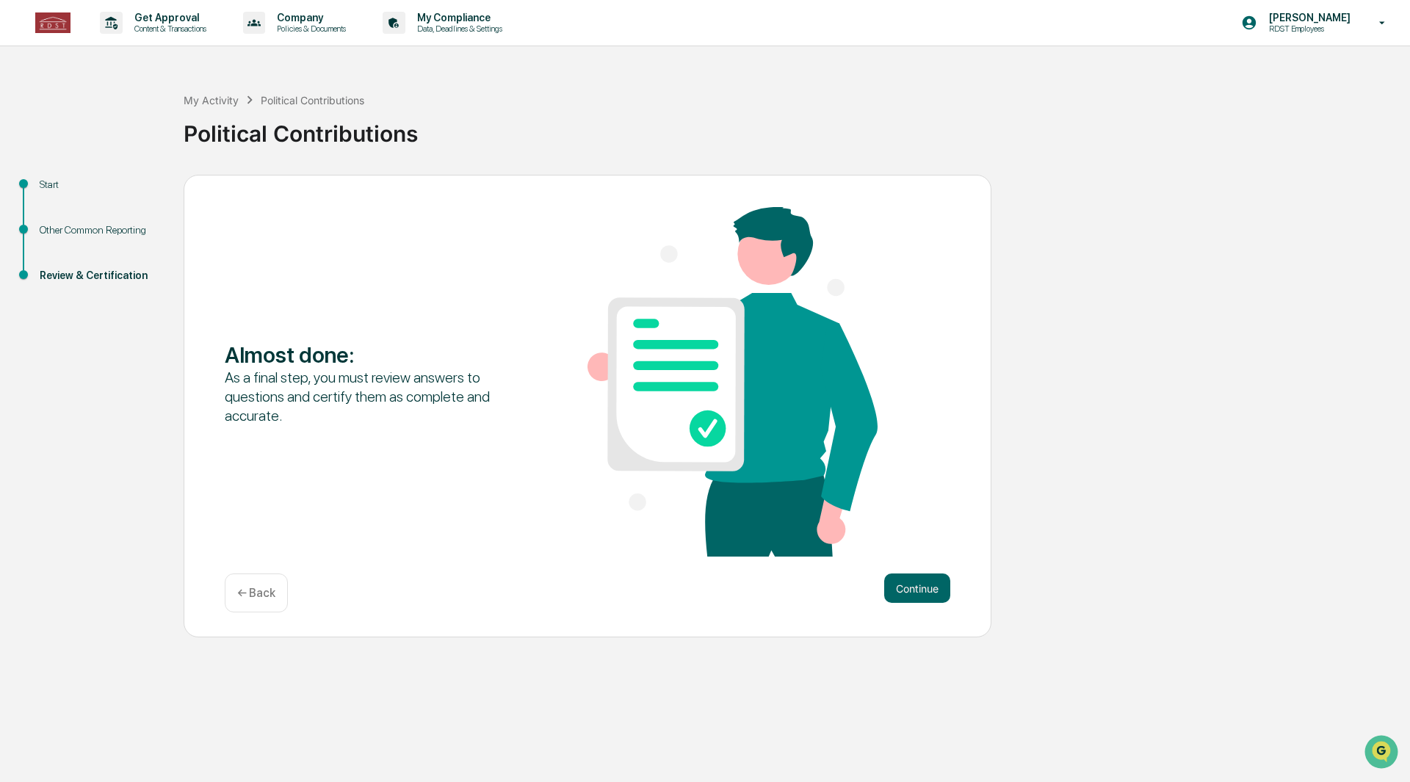
click at [927, 587] on button "Continue" at bounding box center [917, 588] width 66 height 29
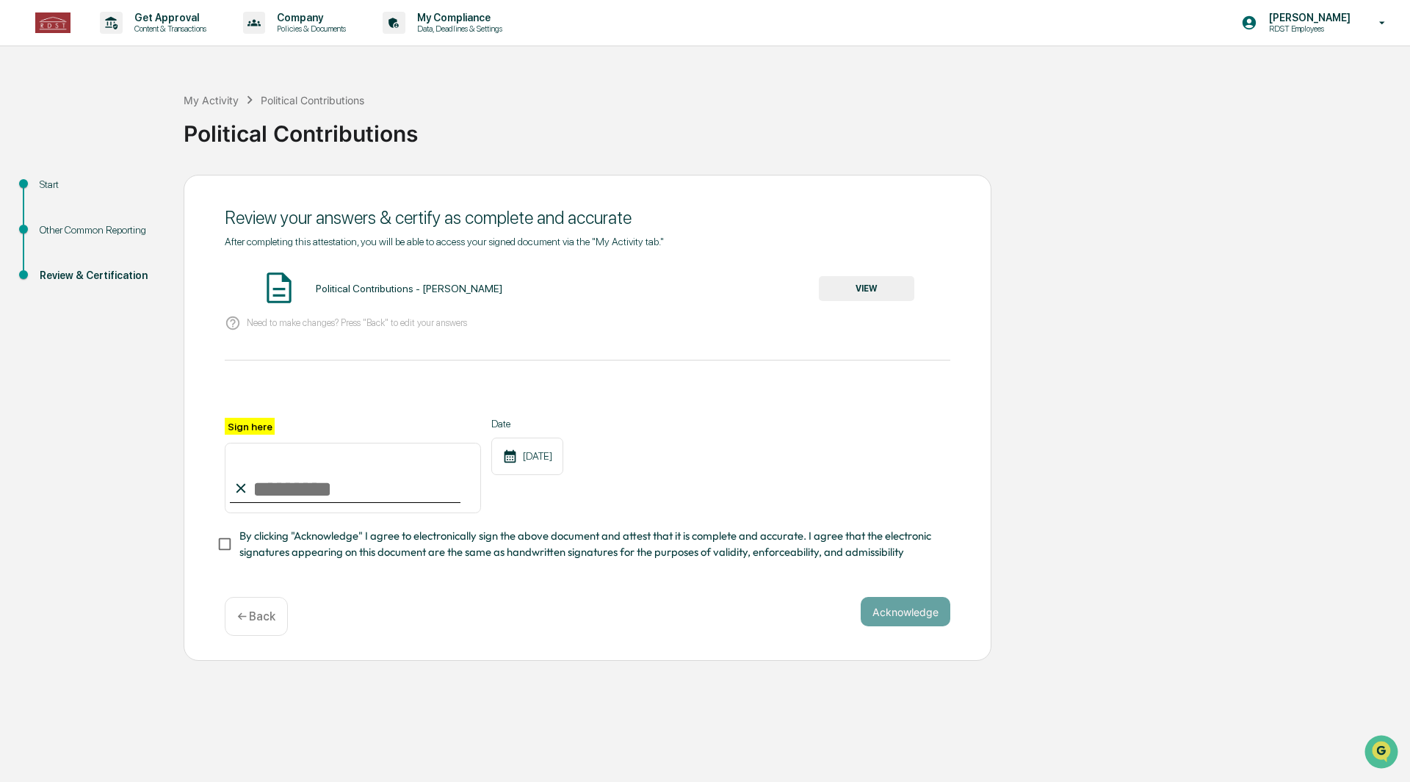
click at [864, 293] on button "VIEW" at bounding box center [866, 288] width 95 height 25
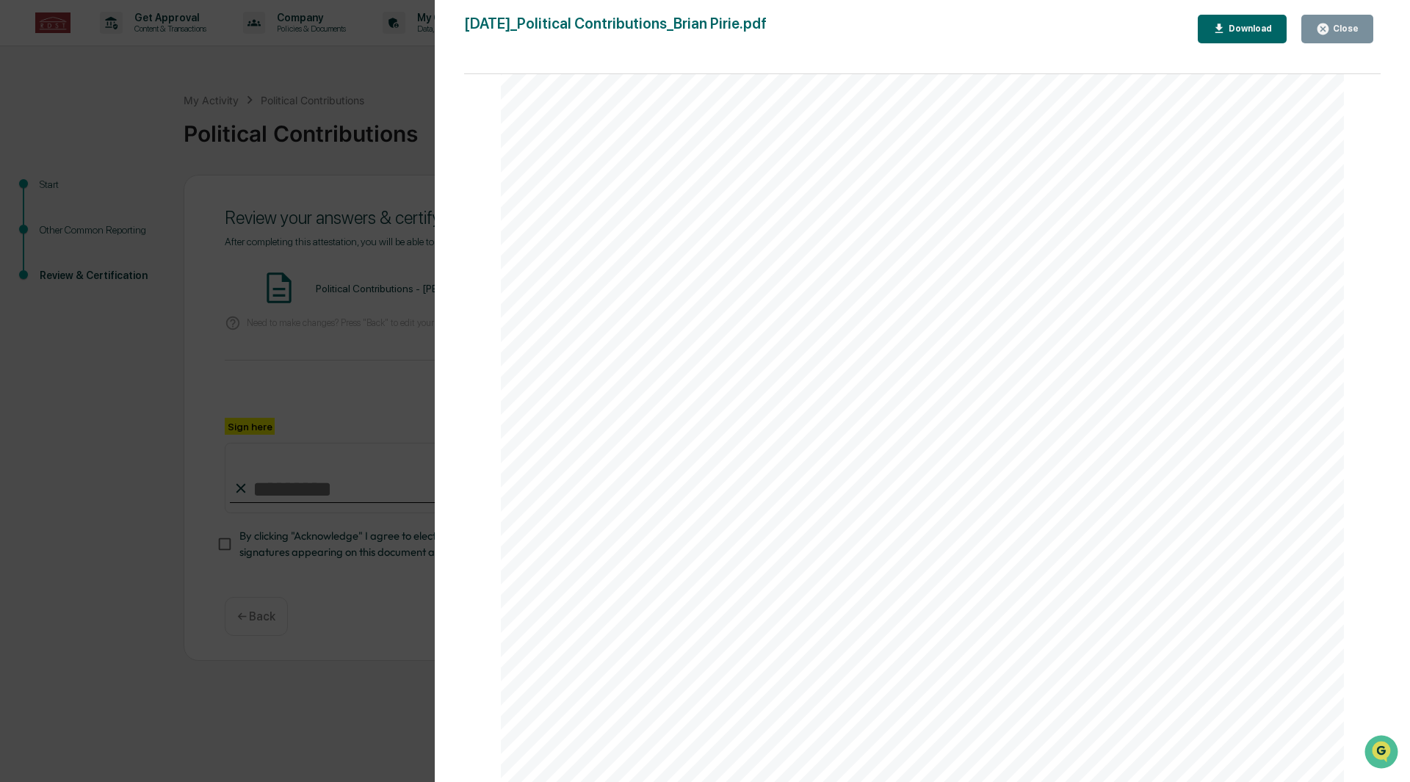
scroll to position [1091, 0]
click at [1239, 29] on div "Download" at bounding box center [1249, 28] width 46 height 10
click at [1335, 29] on div "Close" at bounding box center [1344, 28] width 29 height 10
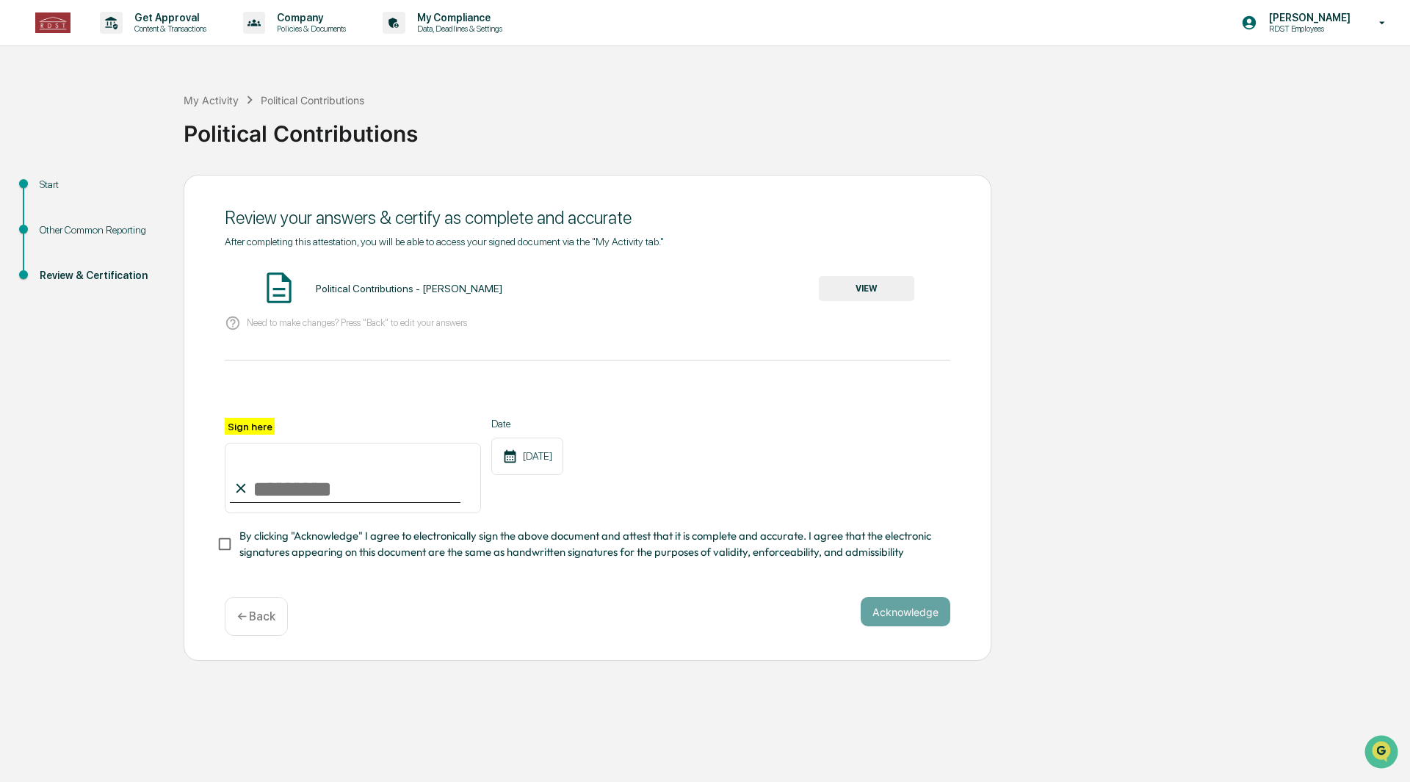
click at [324, 489] on input "Sign here" at bounding box center [353, 478] width 256 height 70
drag, startPoint x: 215, startPoint y: 473, endPoint x: 181, endPoint y: 463, distance: 35.8
click at [178, 466] on div "**********" at bounding box center [704, 418] width 1395 height 487
type input "**********"
click at [917, 617] on button "Acknowledge" at bounding box center [906, 611] width 90 height 29
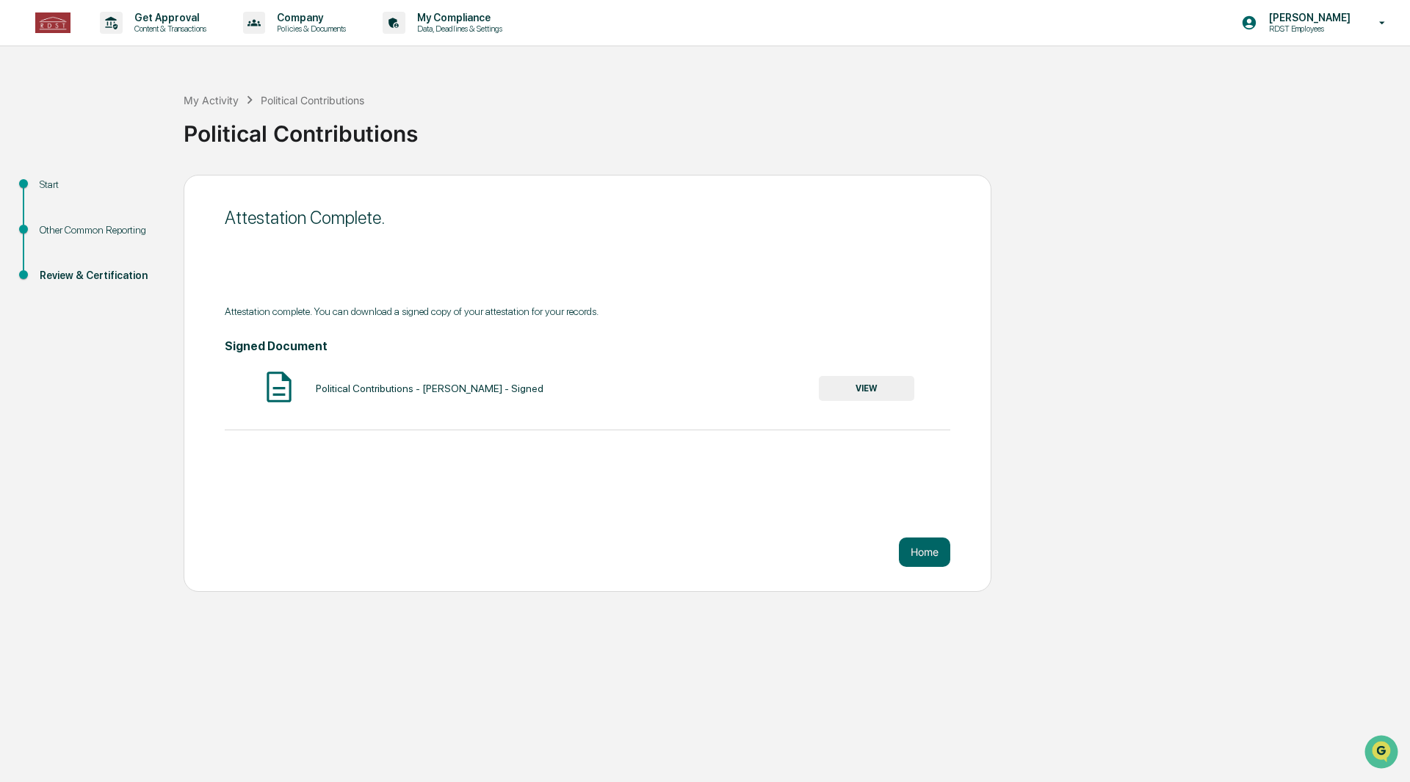
click at [877, 391] on button "VIEW" at bounding box center [866, 388] width 95 height 25
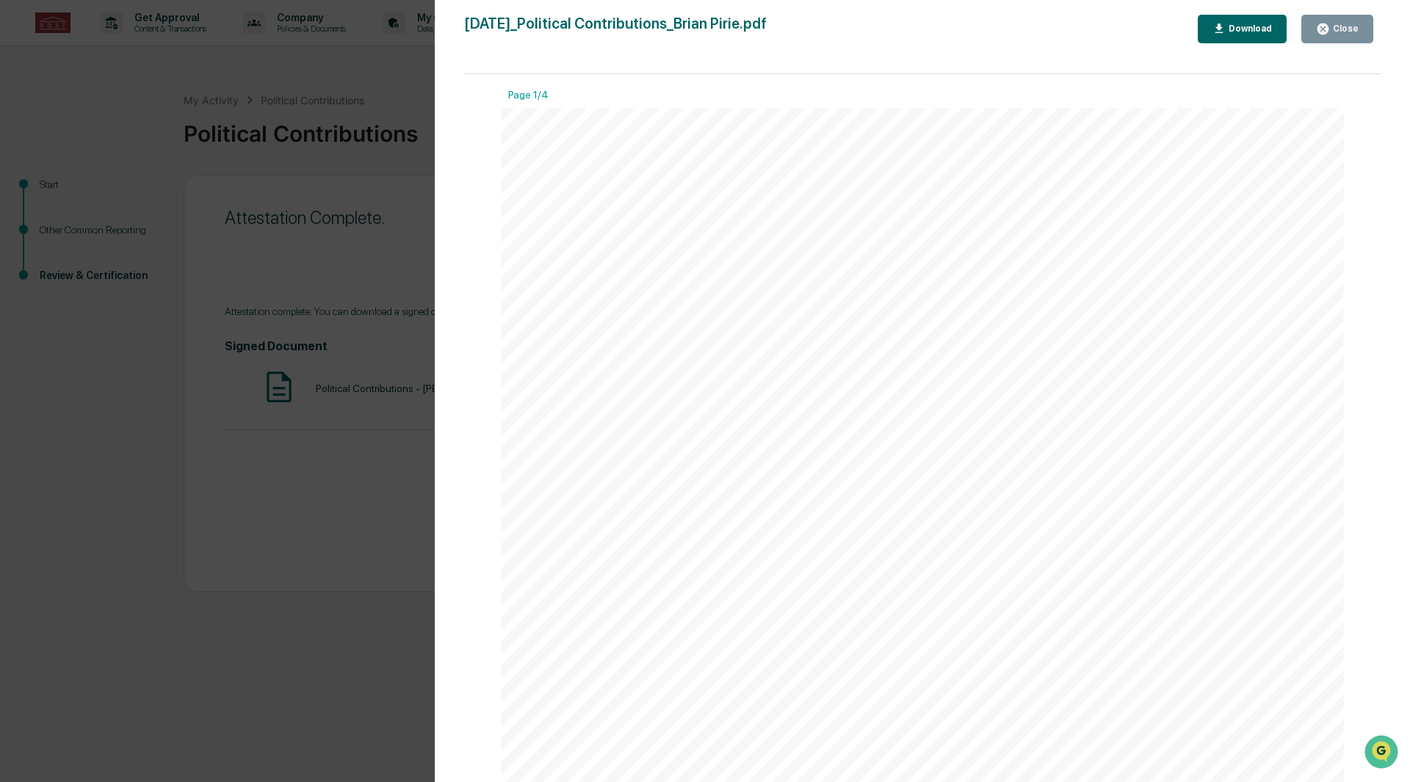
click at [1245, 32] on div "Download" at bounding box center [1249, 28] width 46 height 10
